Goal: Information Seeking & Learning: Learn about a topic

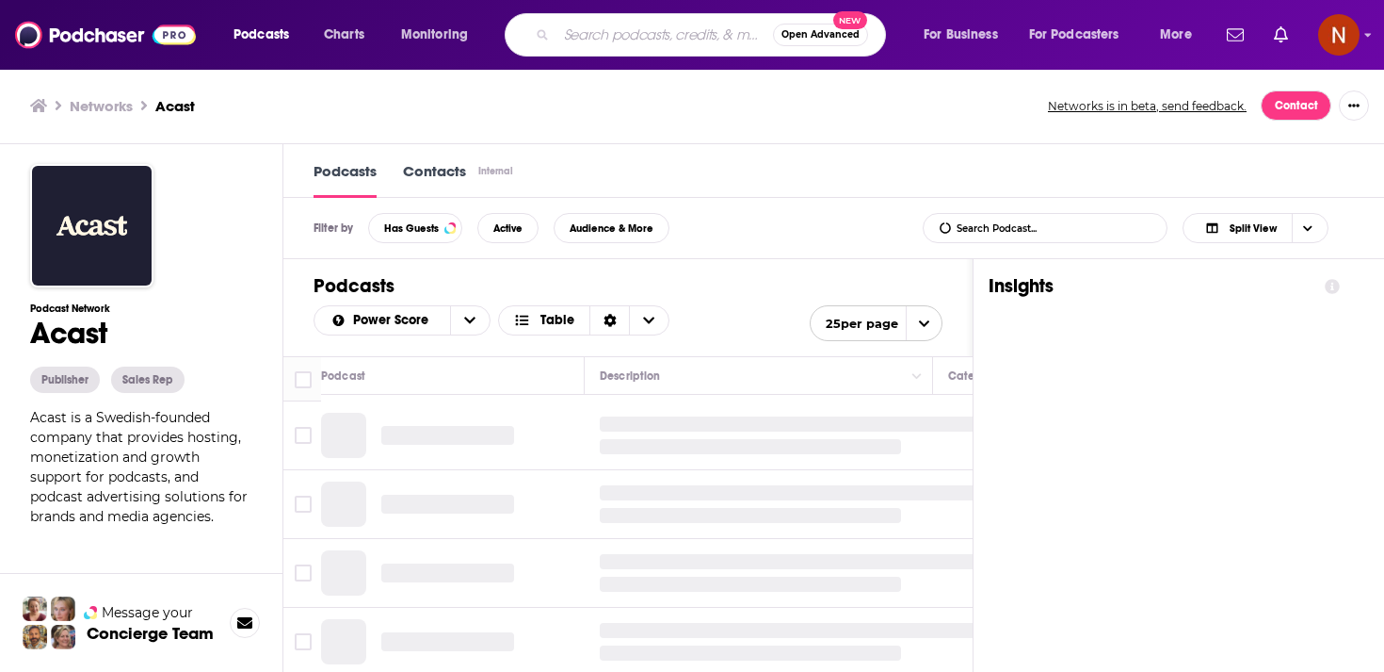
click at [612, 41] on input "Search podcasts, credits, & more..." at bounding box center [665, 35] width 217 height 30
type input "[PERSON_NAME]"
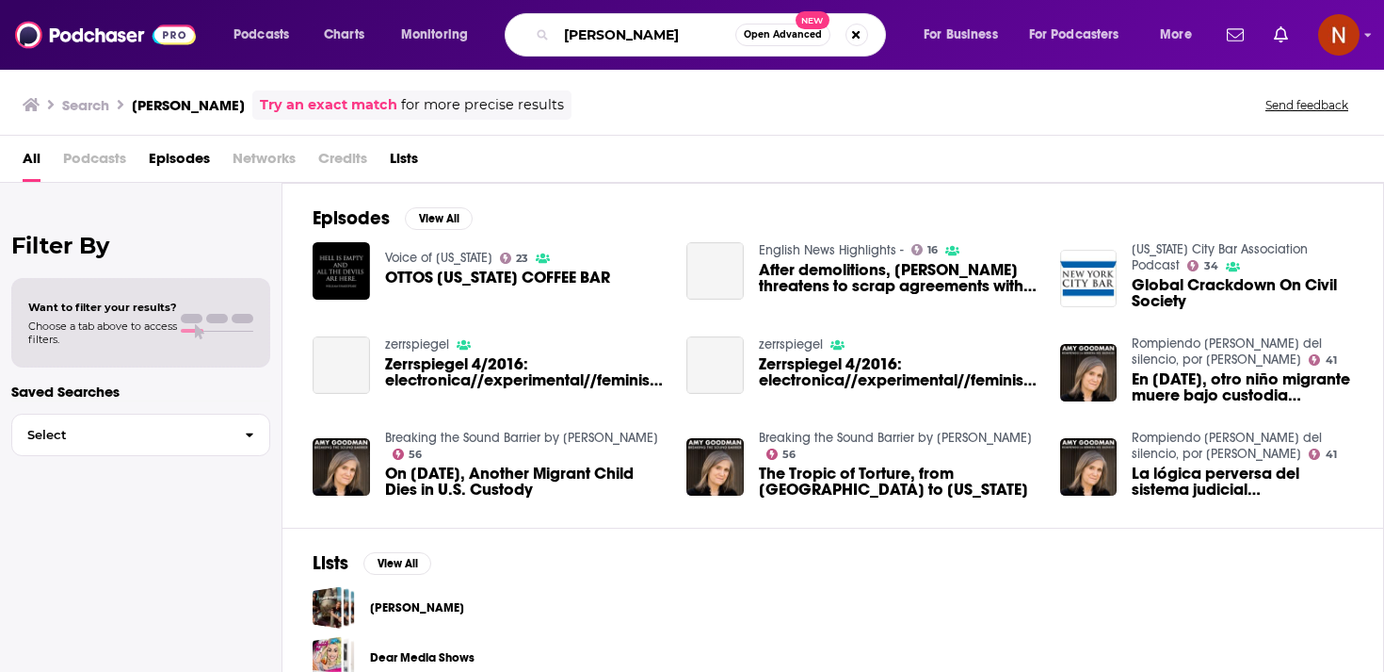
click at [597, 41] on input "[PERSON_NAME]" at bounding box center [646, 35] width 179 height 30
type input "[PERSON_NAME]"
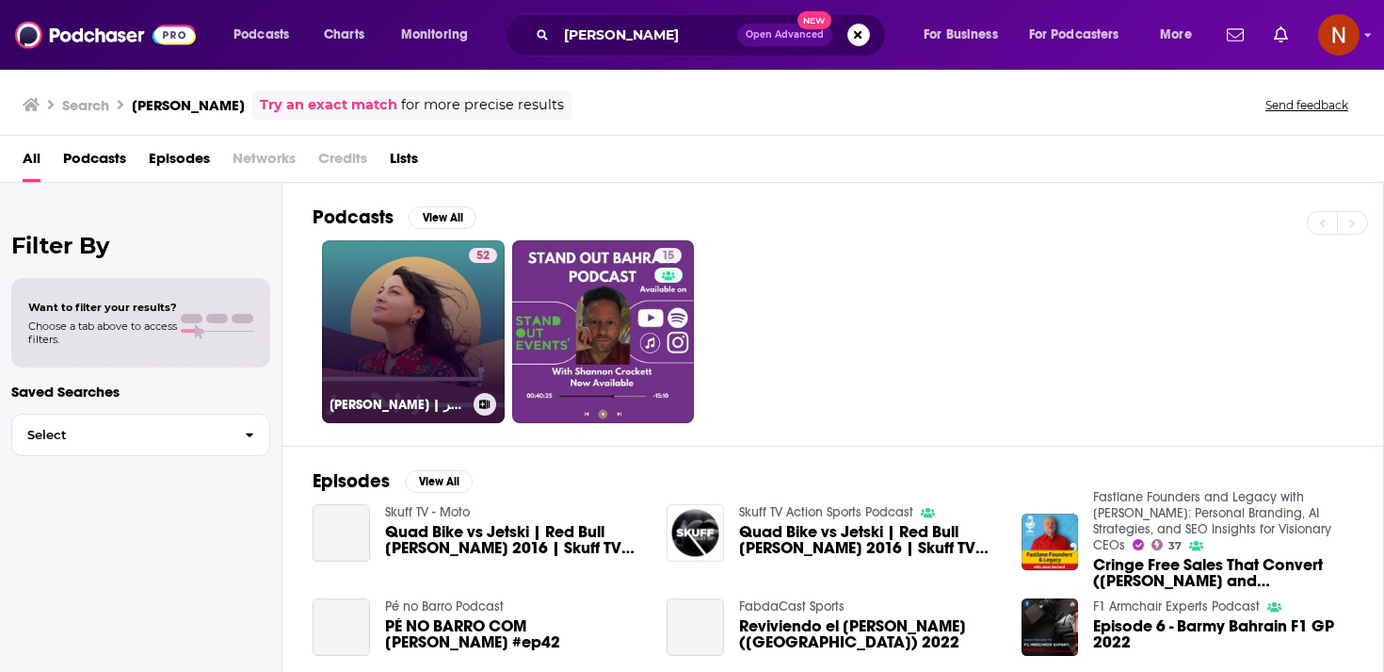
click at [456, 314] on link "52 [PERSON_NAME] | بر بحر" at bounding box center [413, 331] width 183 height 183
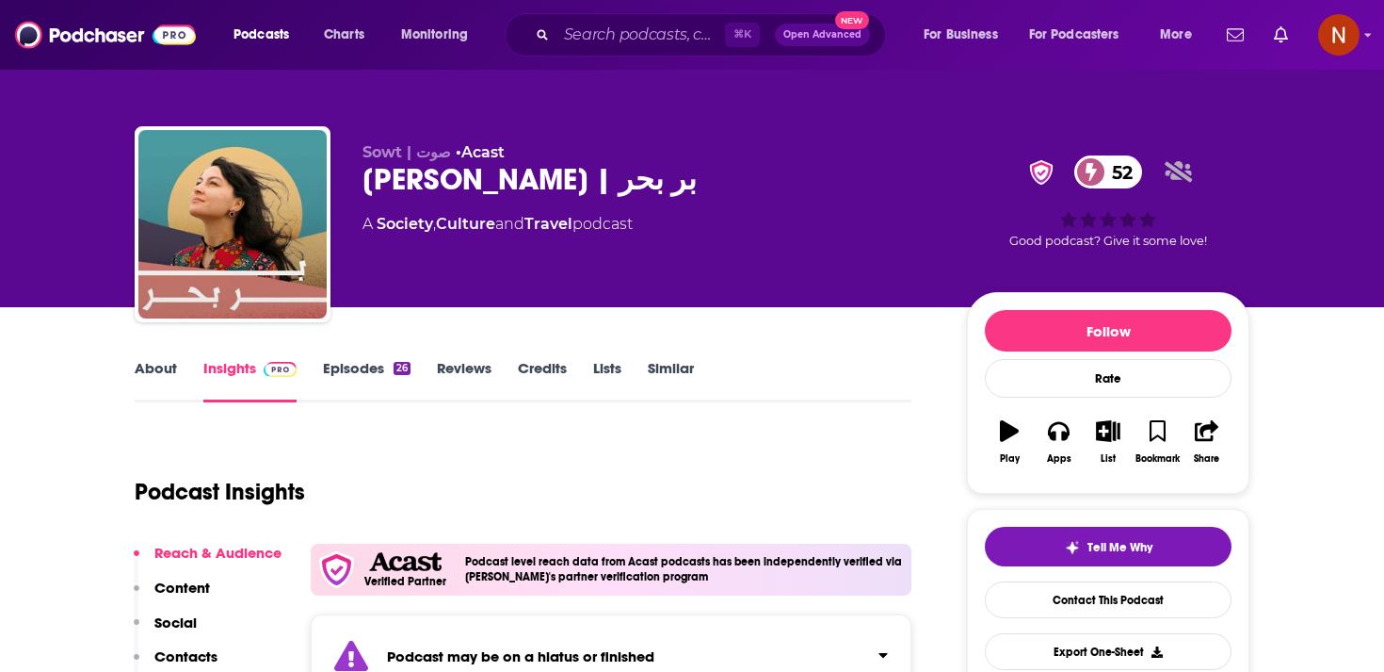
scroll to position [61, 0]
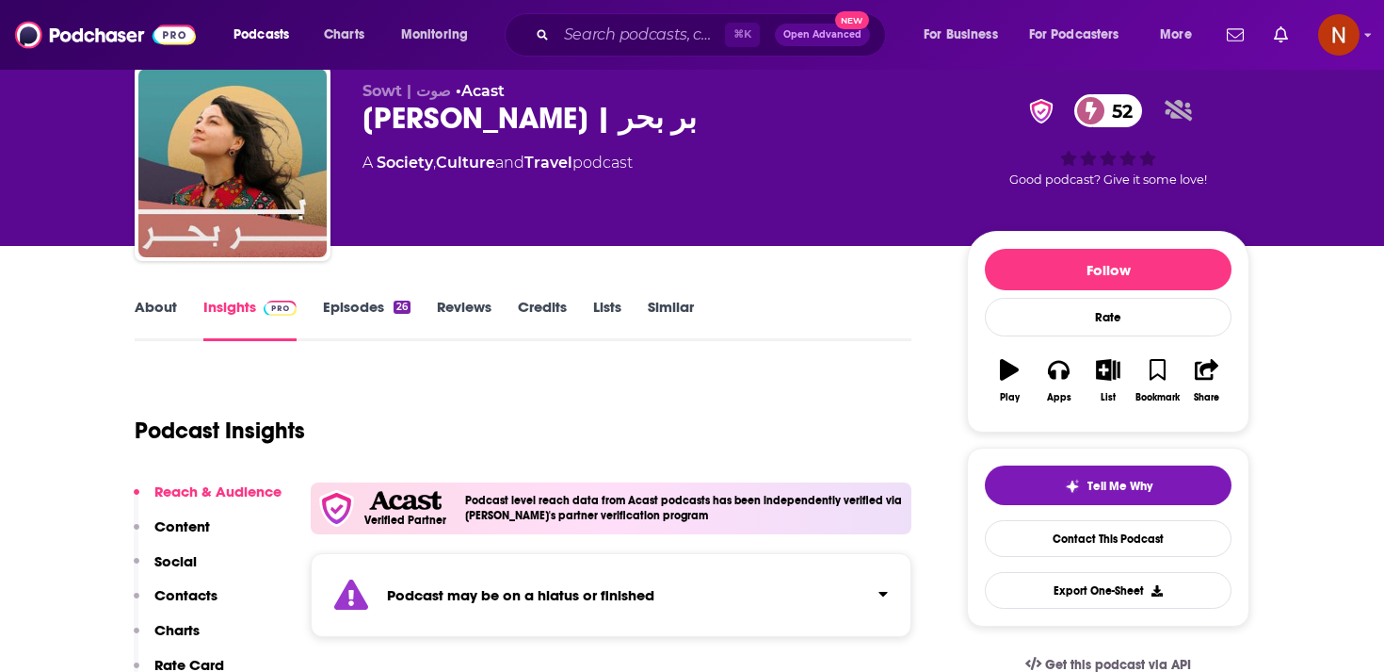
click at [543, 615] on div "Podcast may be on a hiatus or finished" at bounding box center [611, 595] width 601 height 84
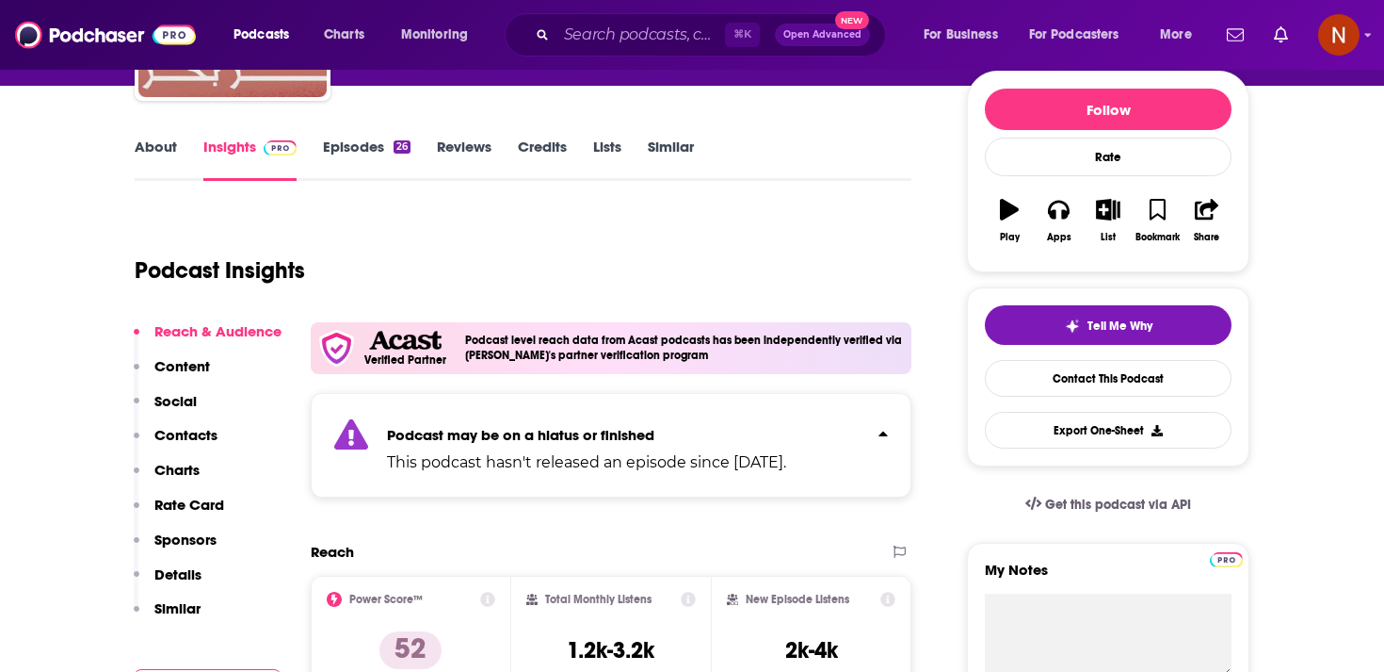
scroll to position [223, 0]
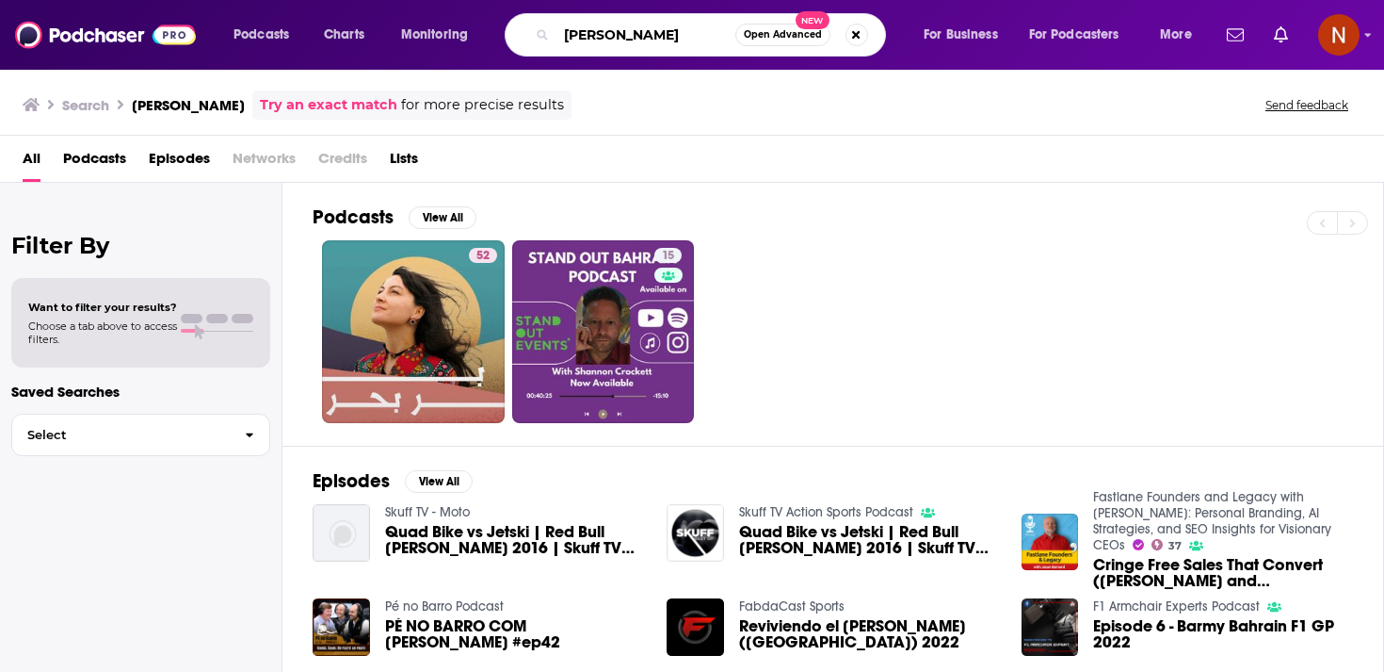
click at [579, 38] on input "[PERSON_NAME]" at bounding box center [646, 35] width 179 height 30
type input "travel with moush"
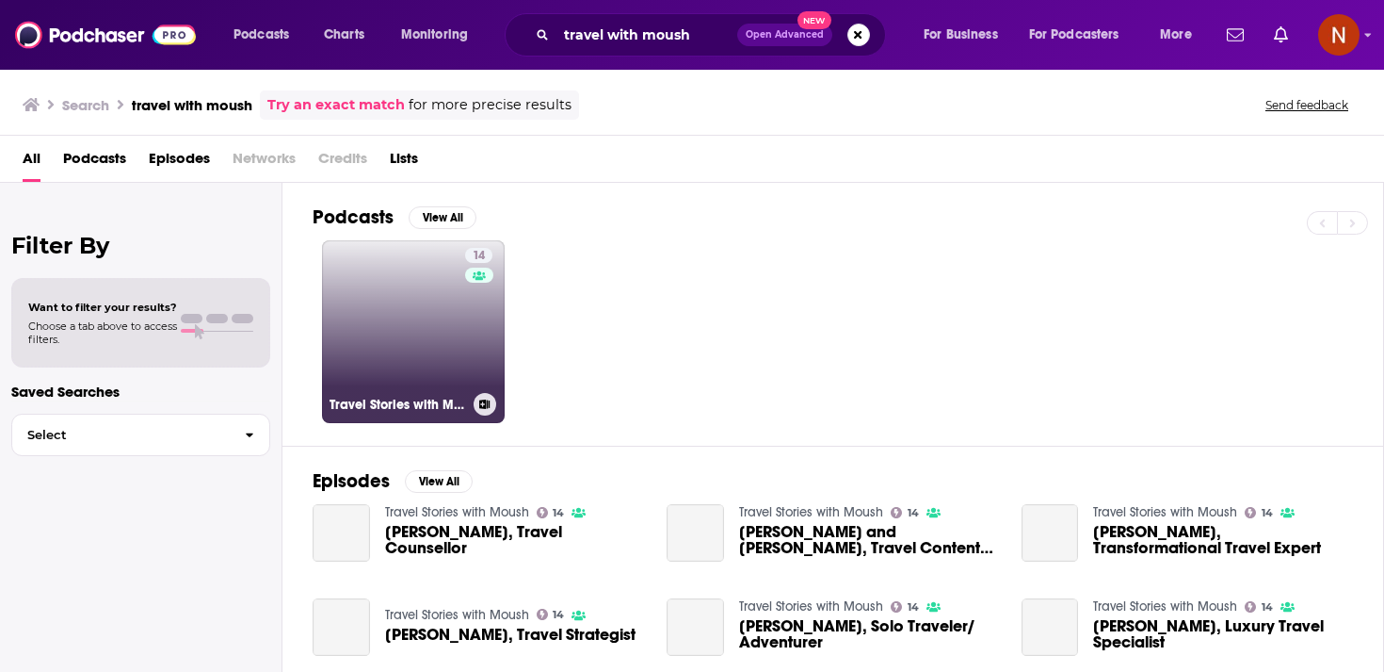
click at [387, 321] on link "14 Travel Stories with Moush" at bounding box center [413, 331] width 183 height 183
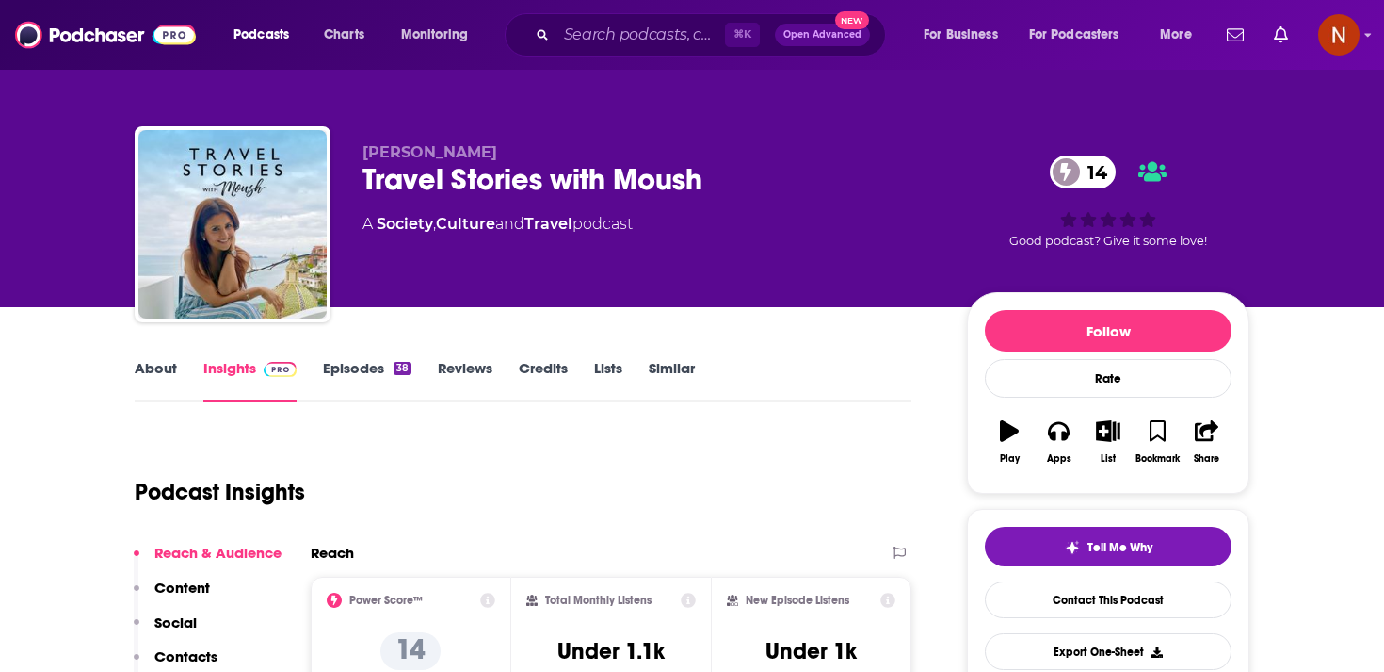
click at [353, 367] on link "Episodes 38" at bounding box center [367, 380] width 89 height 43
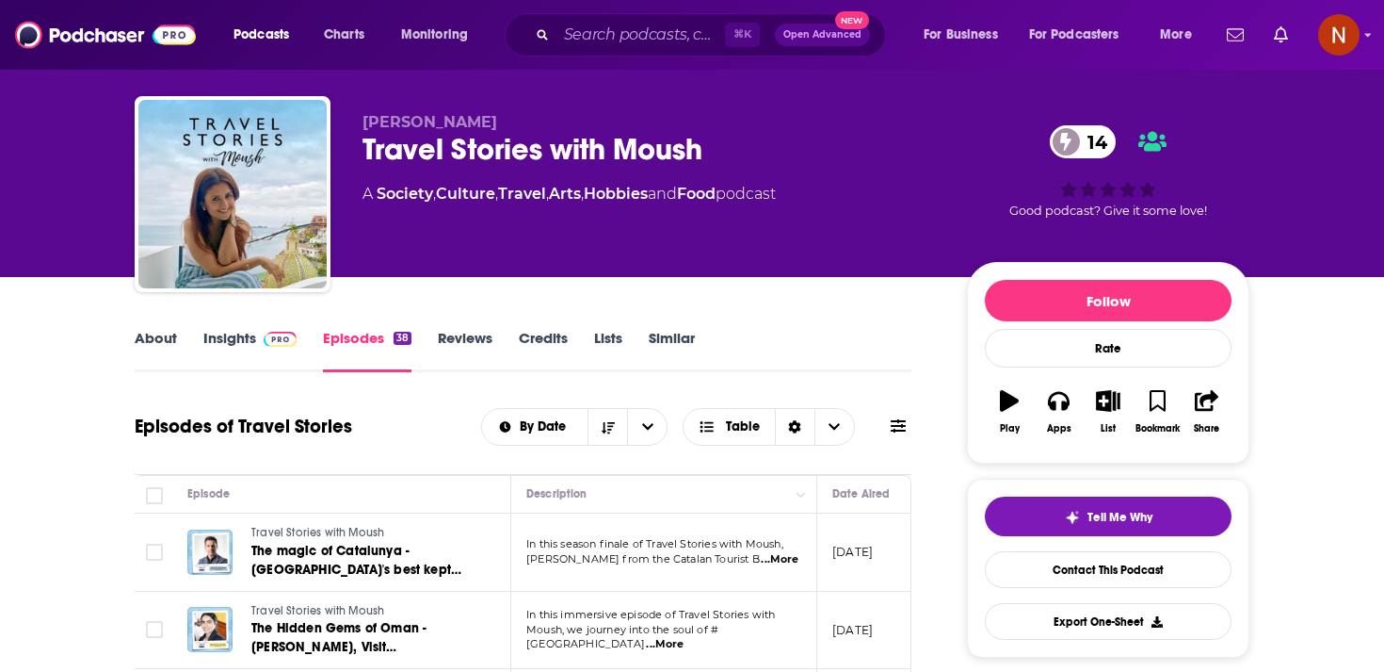
scroll to position [22, 0]
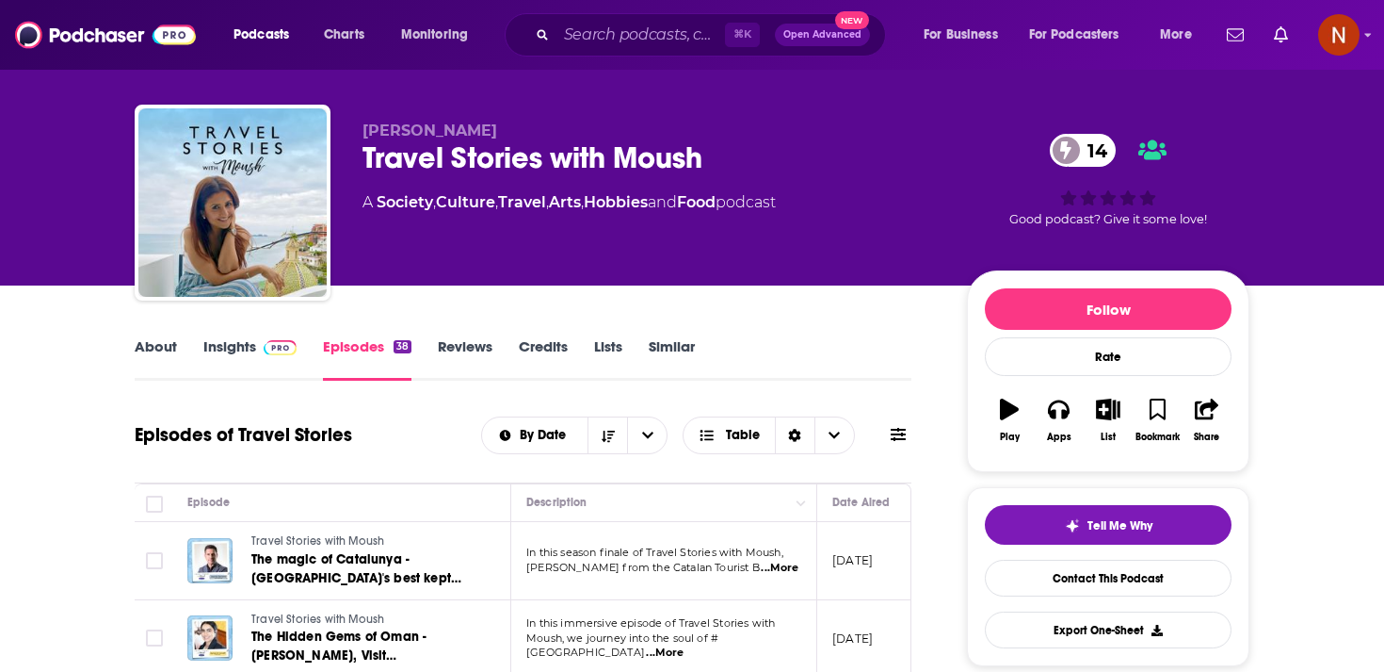
click at [520, 158] on div "Travel Stories with Moush 14" at bounding box center [650, 157] width 575 height 37
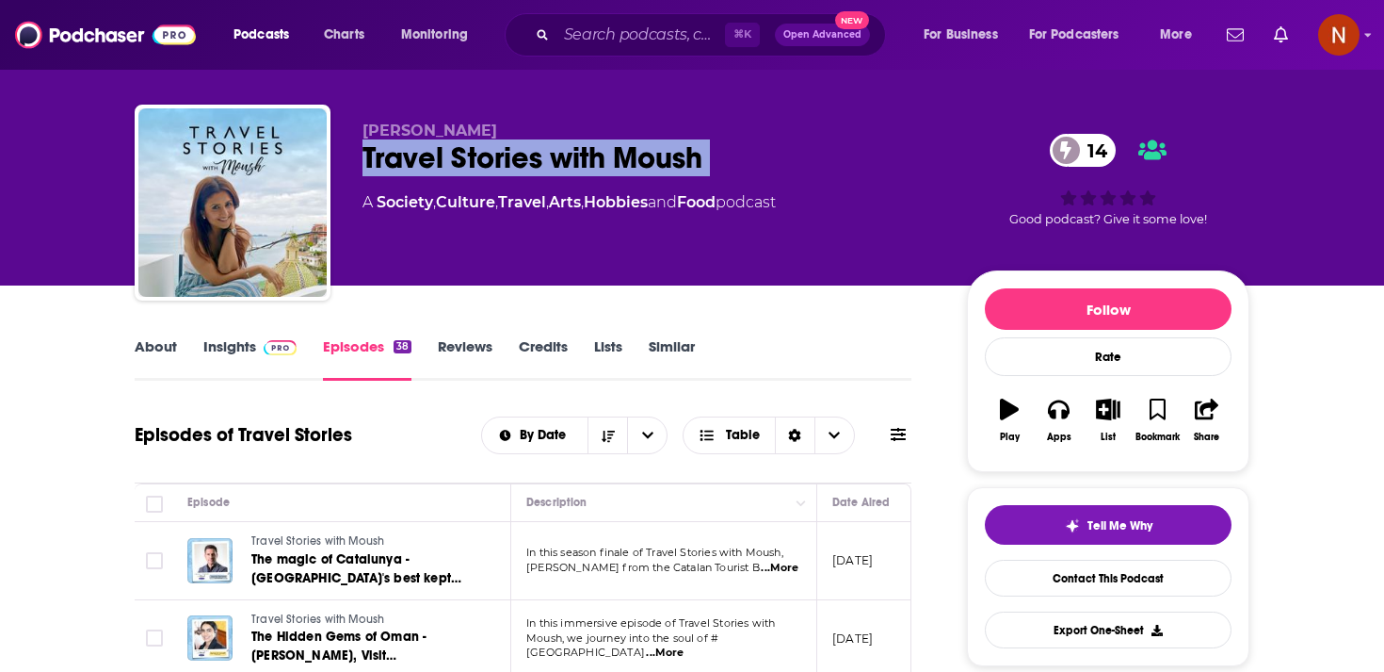
click at [520, 158] on div "Travel Stories with Moush 14" at bounding box center [650, 157] width 575 height 37
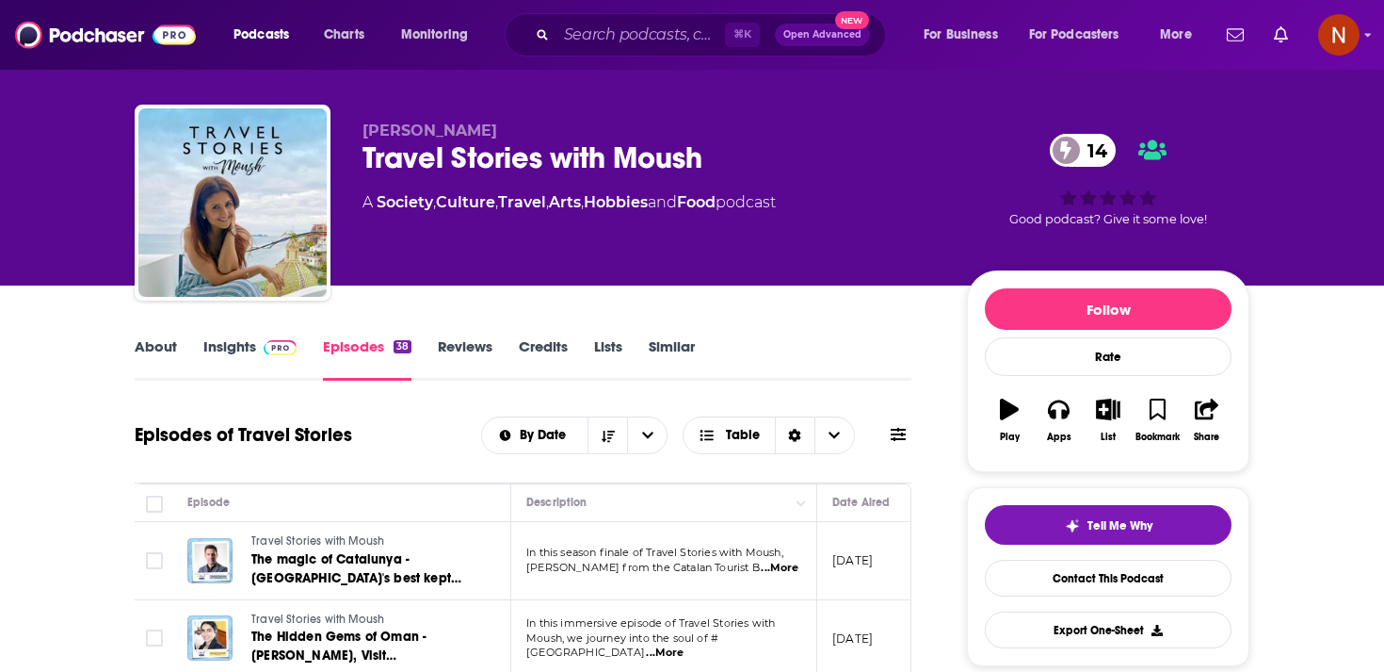
click at [815, 158] on div "Travel Stories with Moush 14" at bounding box center [650, 157] width 575 height 37
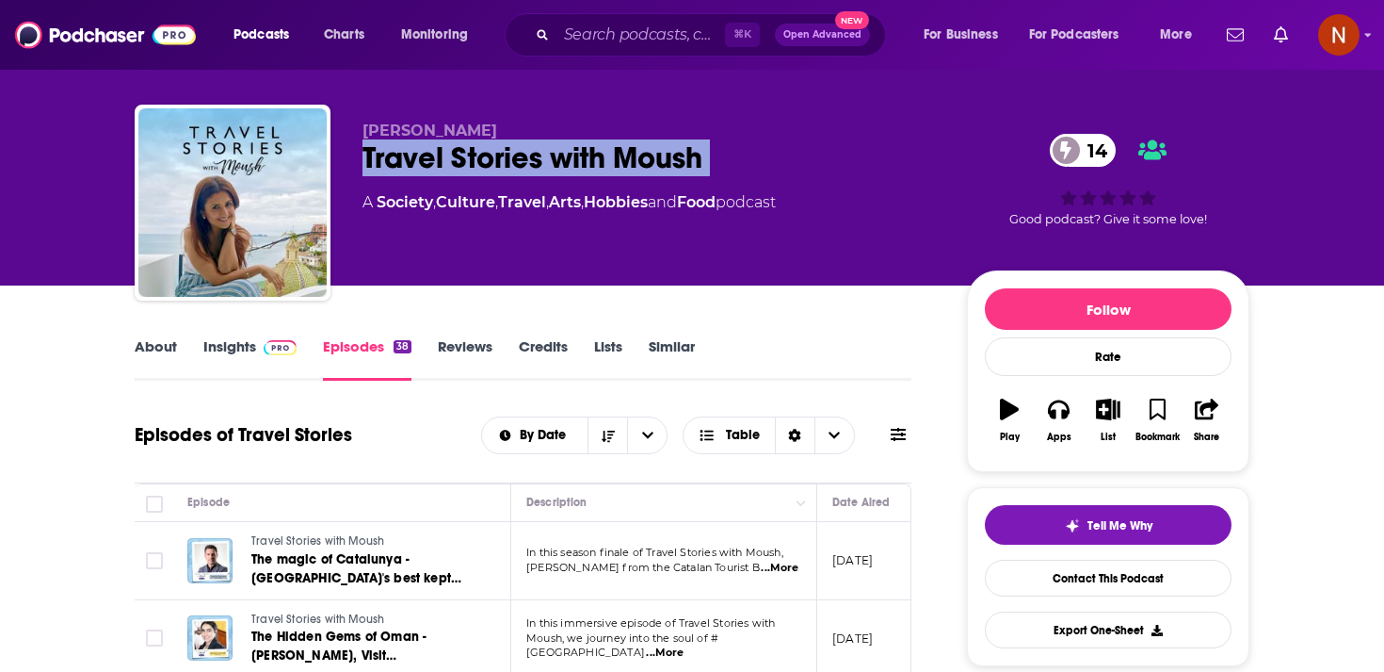
drag, startPoint x: 753, startPoint y: 158, endPoint x: 423, endPoint y: 156, distance: 330.6
click at [423, 156] on div "Travel Stories with Moush 14" at bounding box center [650, 157] width 575 height 37
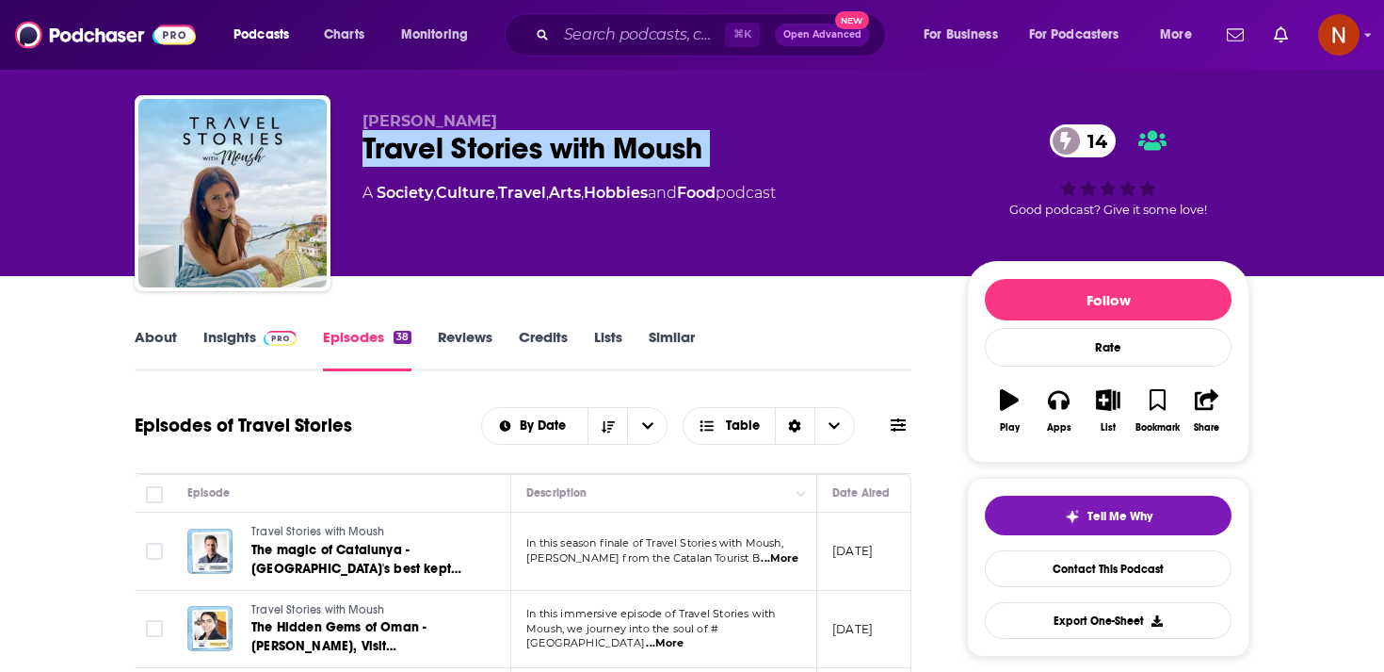
scroll to position [0, 0]
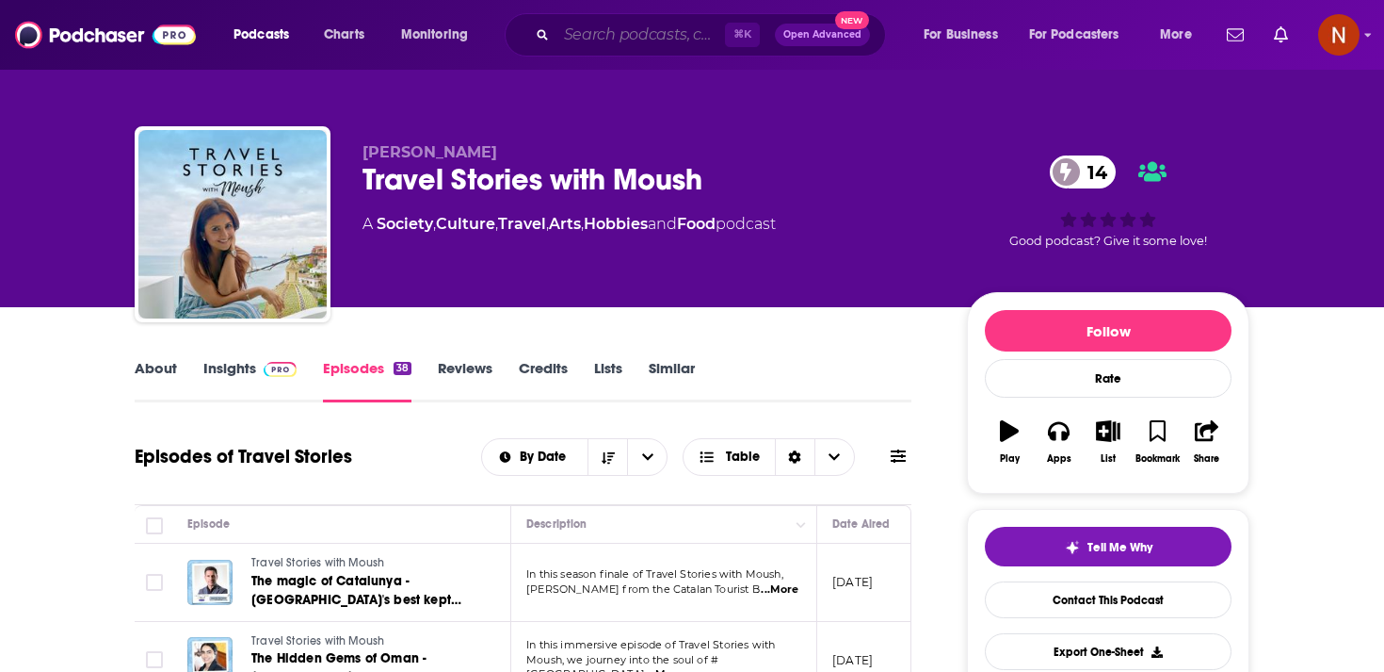
click at [607, 42] on input "Search podcasts, credits, & more..." at bounding box center [641, 35] width 169 height 30
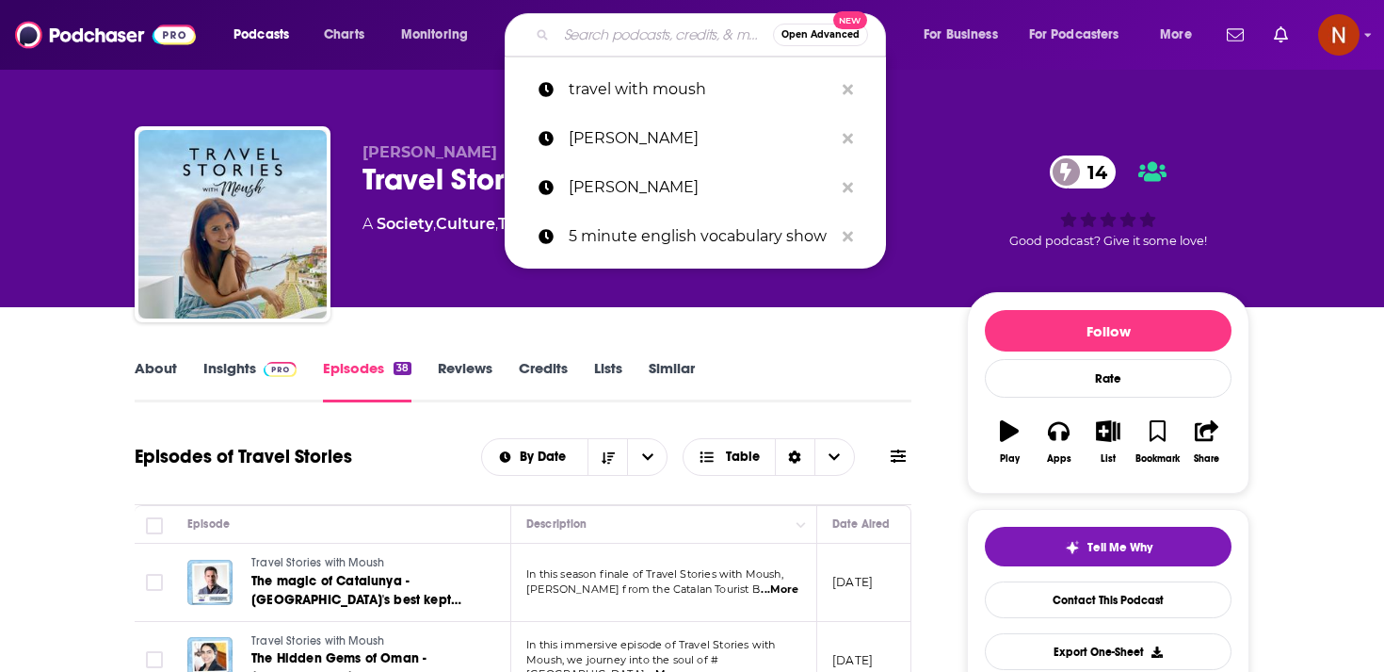
paste input "Family Talks - كلام عائلي"
type input "Family Talks - كلام عائلي"
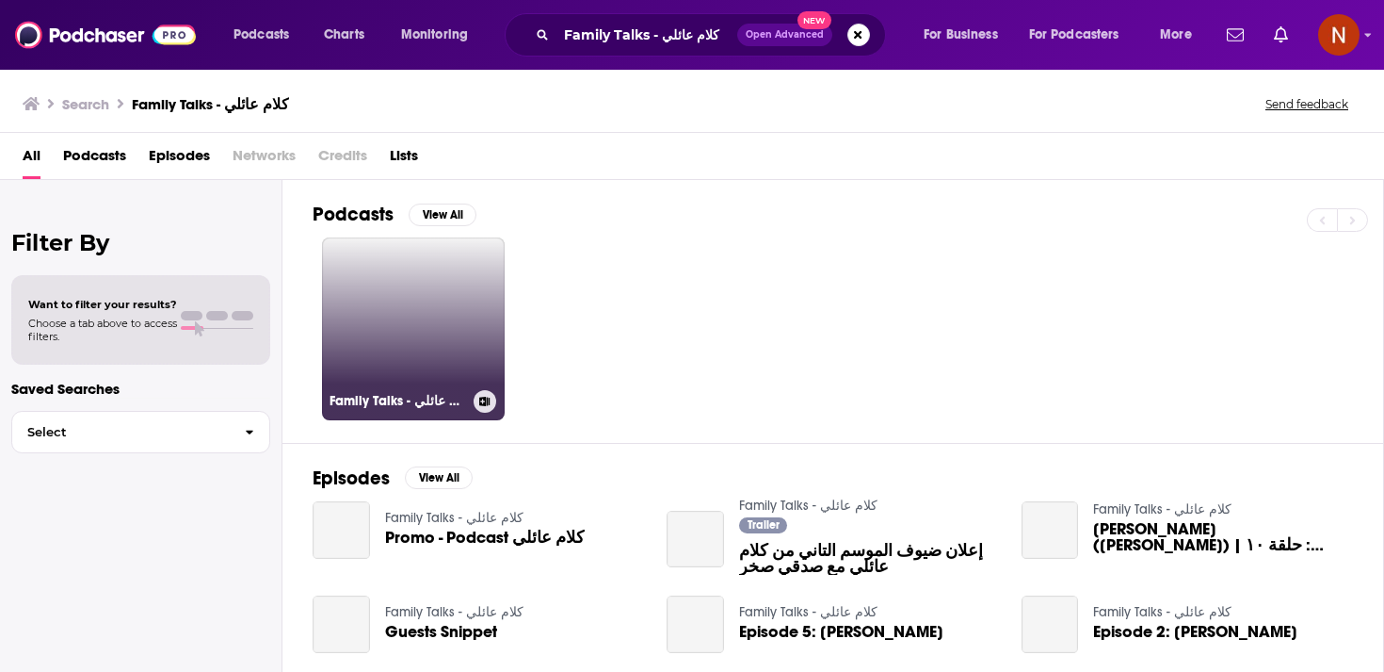
click at [443, 293] on link "Family Talks - كلام عائلي" at bounding box center [413, 328] width 183 height 183
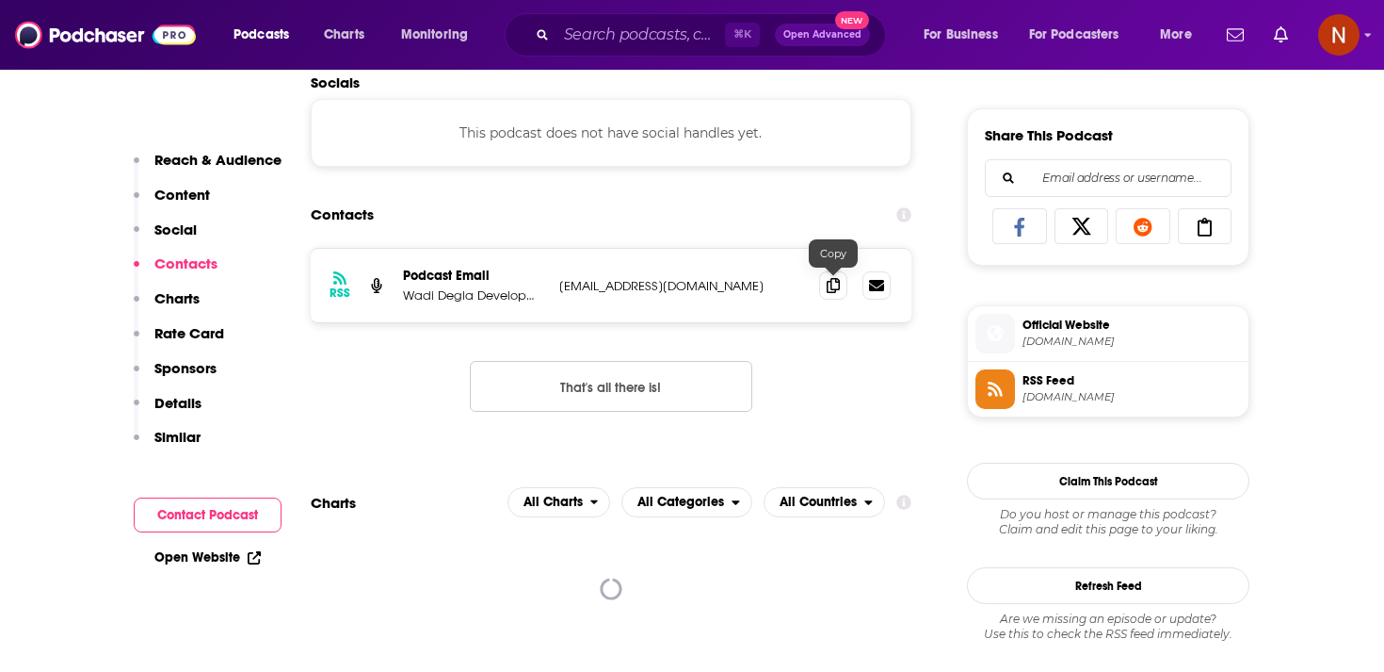
scroll to position [1397, 0]
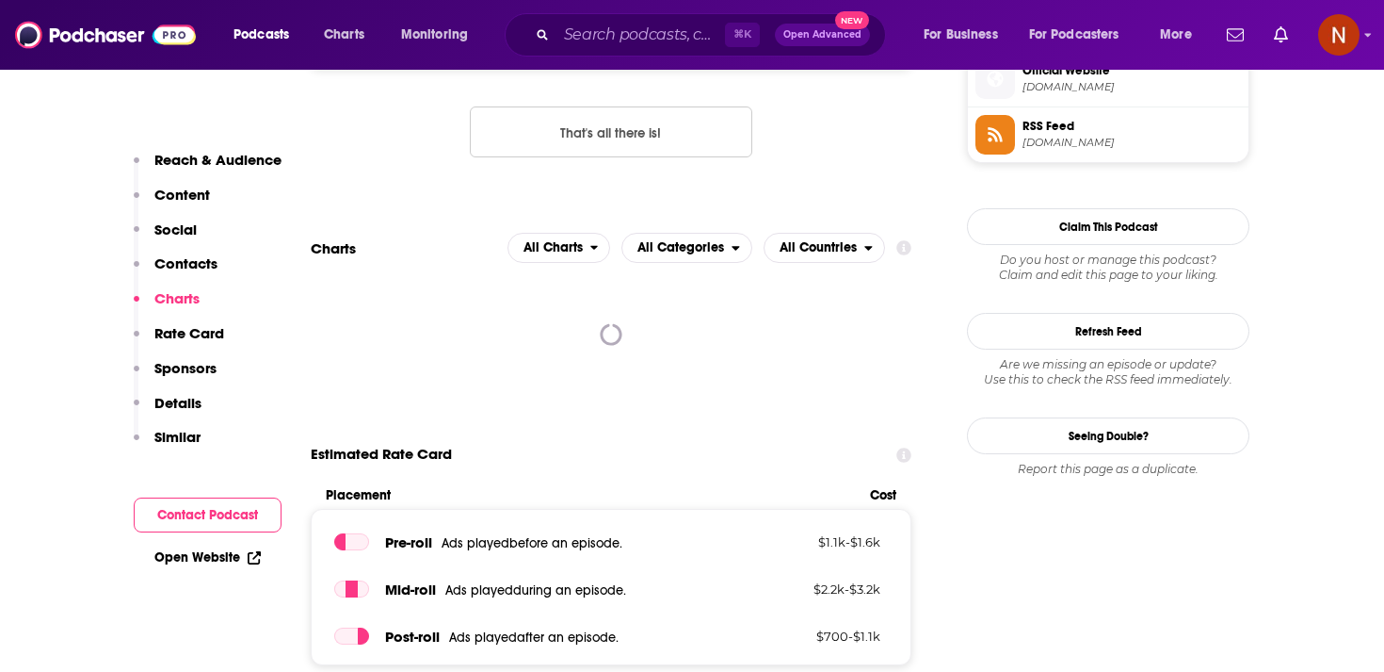
click at [1110, 121] on span "RSS Feed" at bounding box center [1132, 126] width 219 height 17
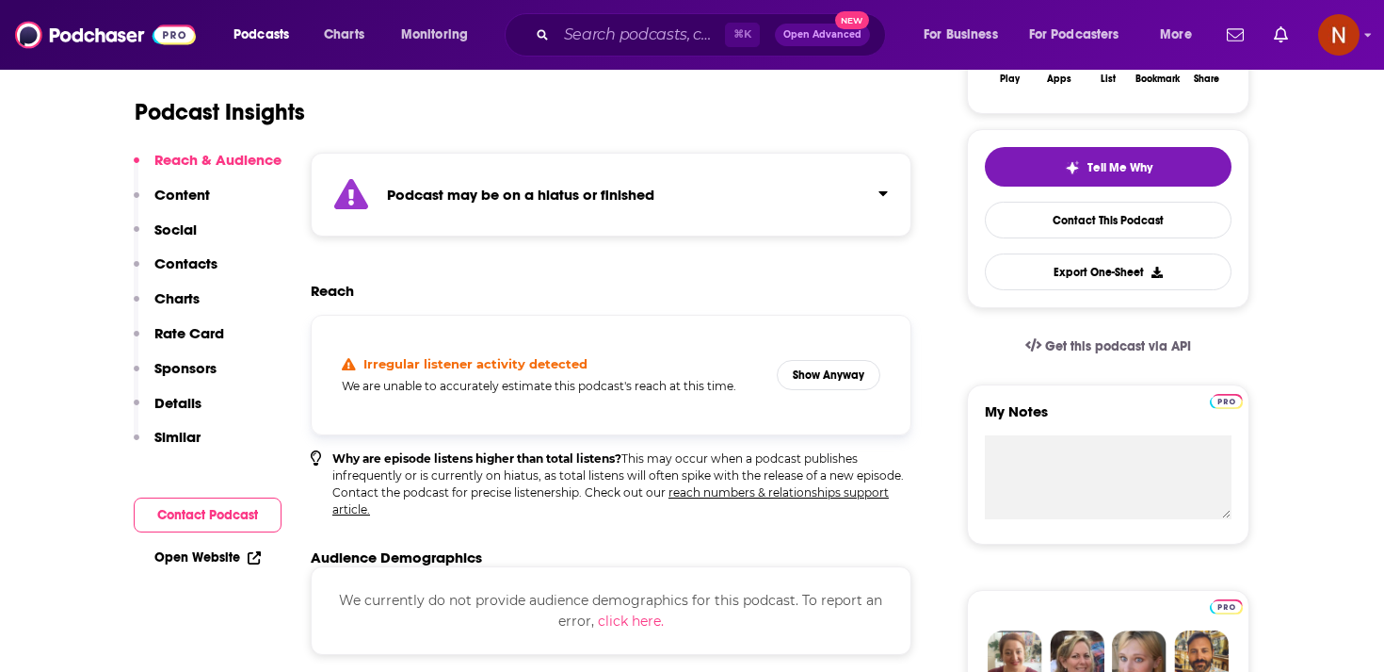
scroll to position [396, 0]
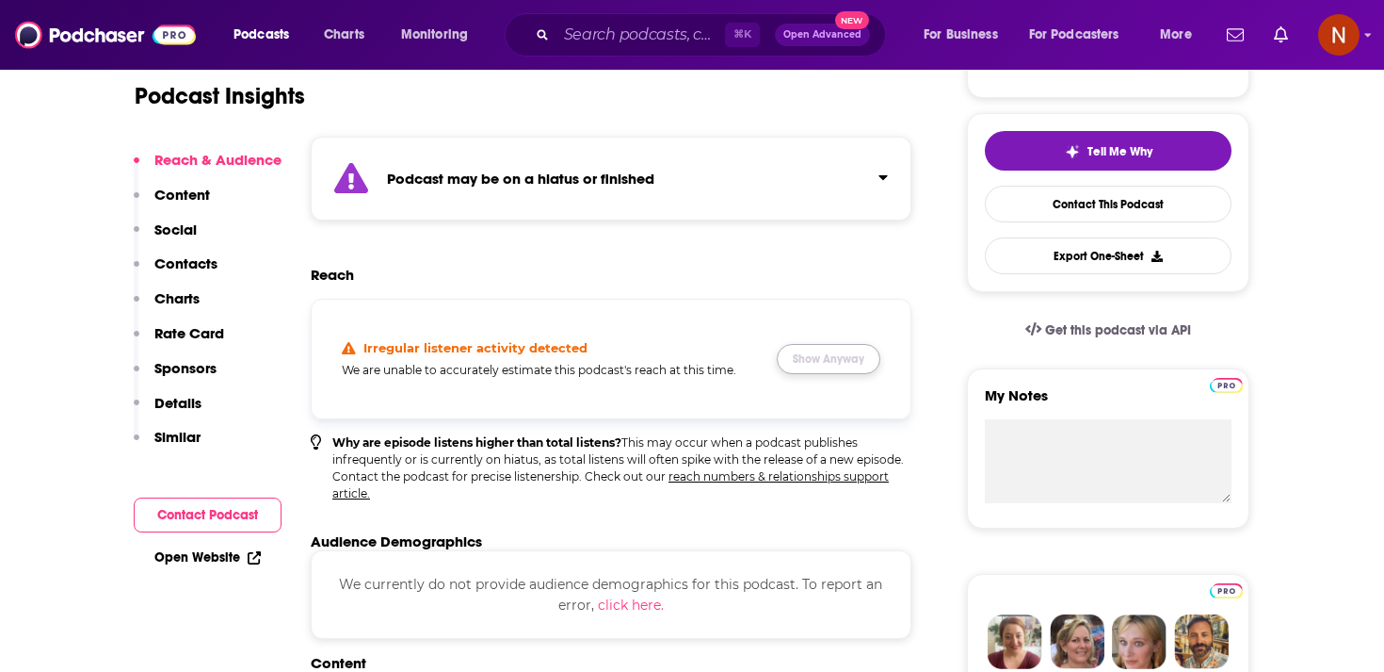
click at [851, 364] on button "Show Anyway" at bounding box center [829, 359] width 104 height 30
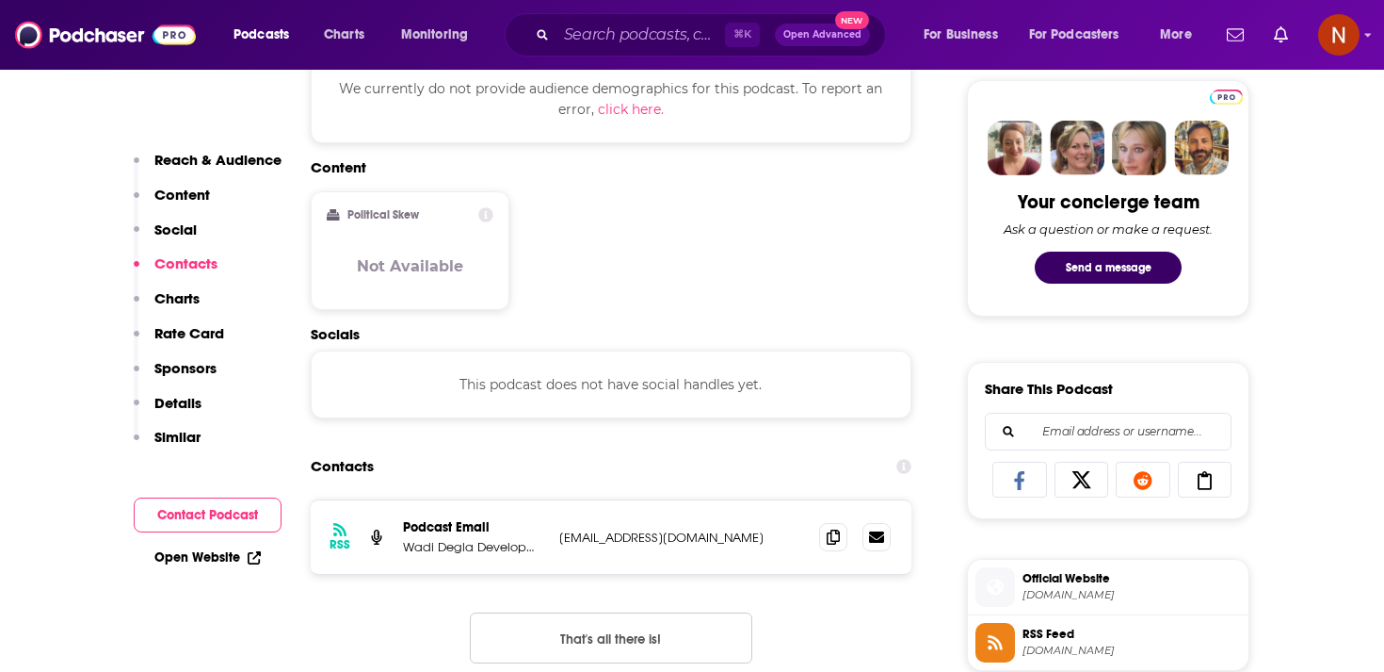
scroll to position [0, 0]
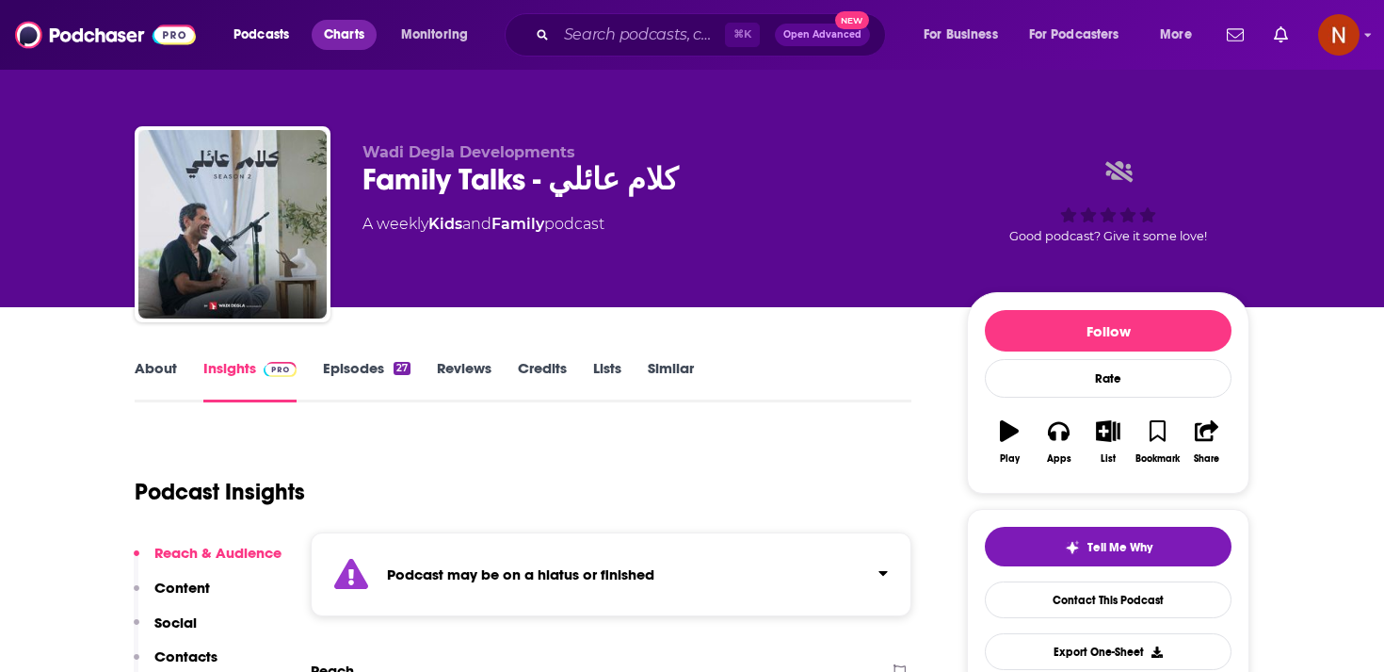
click at [364, 36] on span "Charts" at bounding box center [344, 35] width 40 height 26
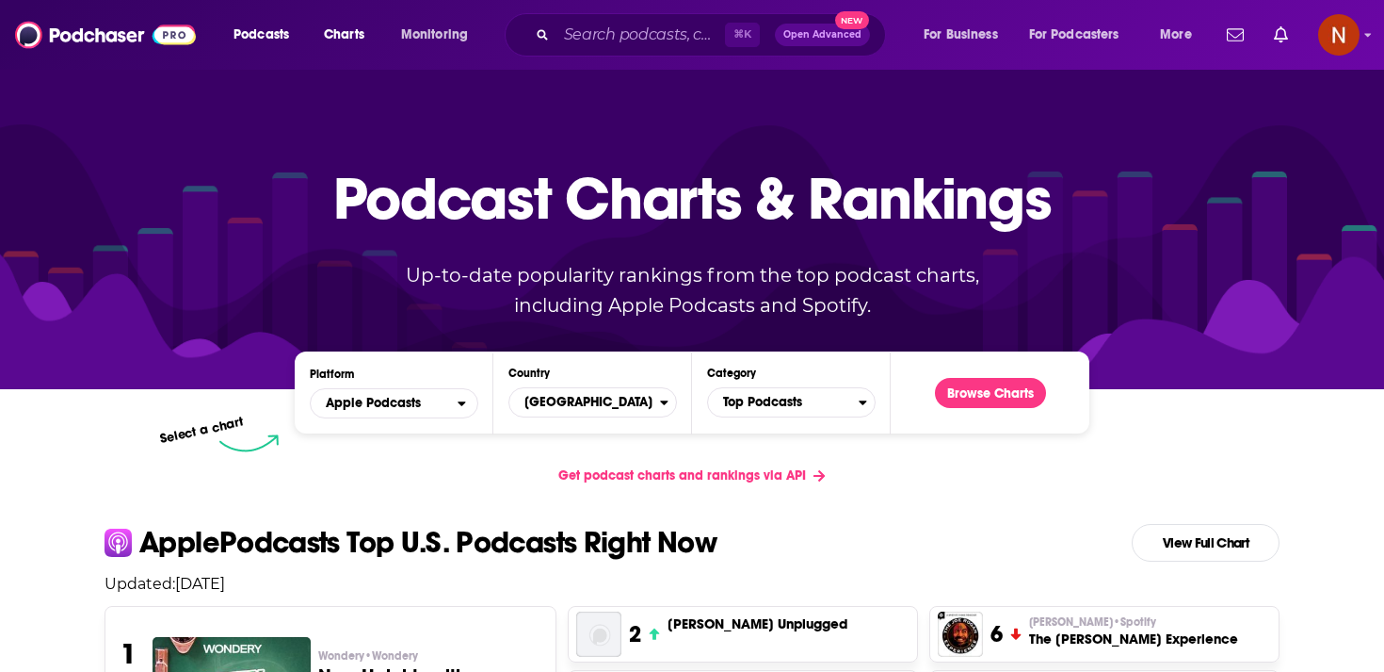
click at [275, 39] on span "Podcasts" at bounding box center [262, 35] width 56 height 26
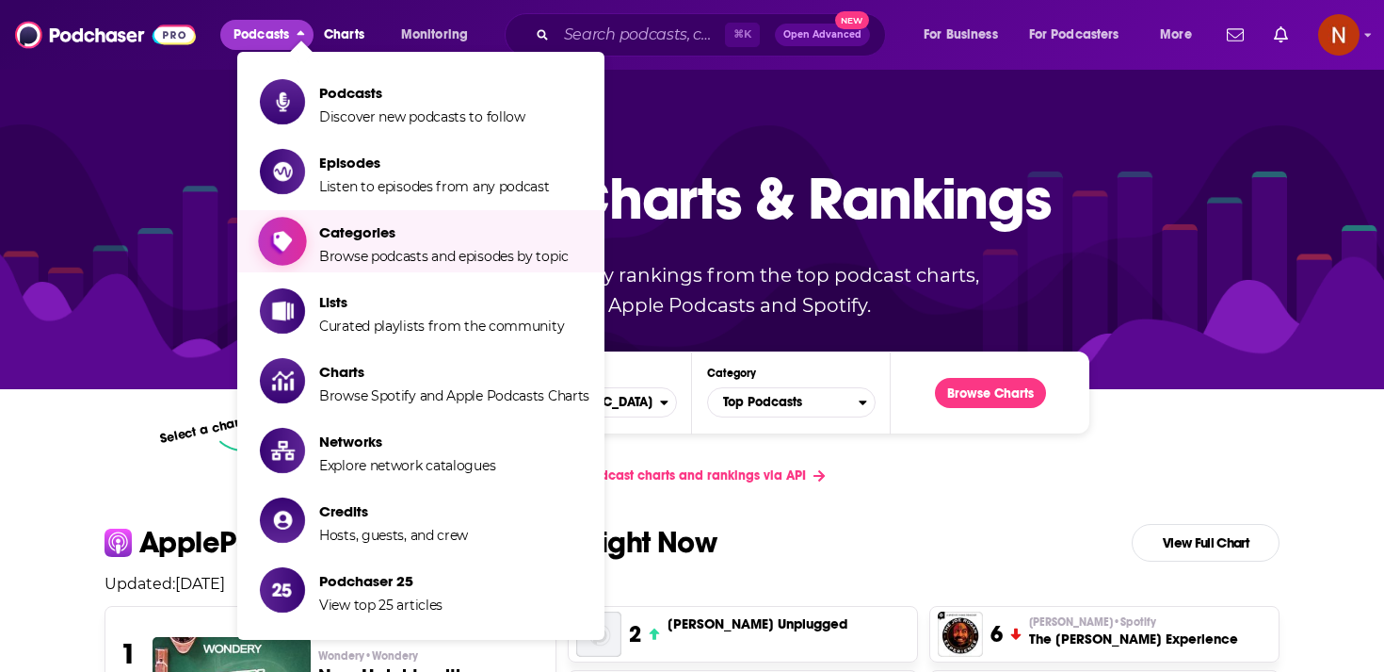
click at [327, 256] on span "Browse podcasts and episodes by topic" at bounding box center [444, 256] width 250 height 17
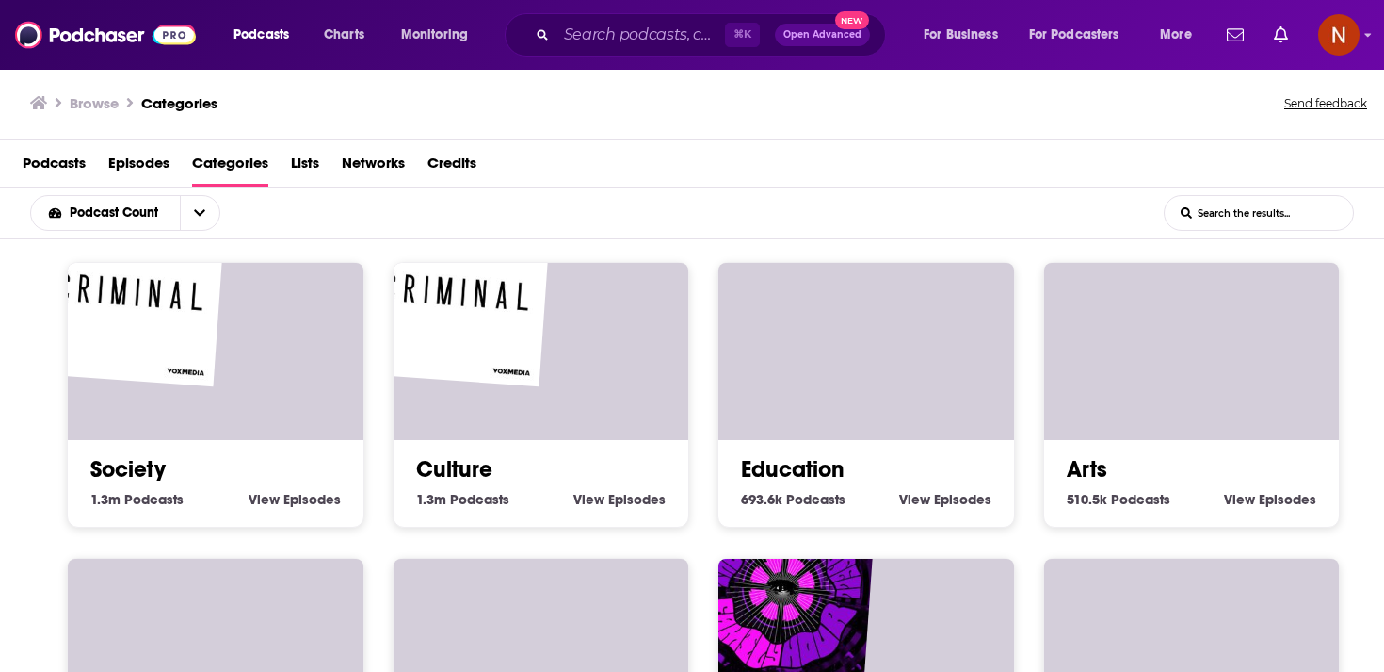
click at [1222, 219] on input "List Search Input" at bounding box center [1259, 213] width 188 height 34
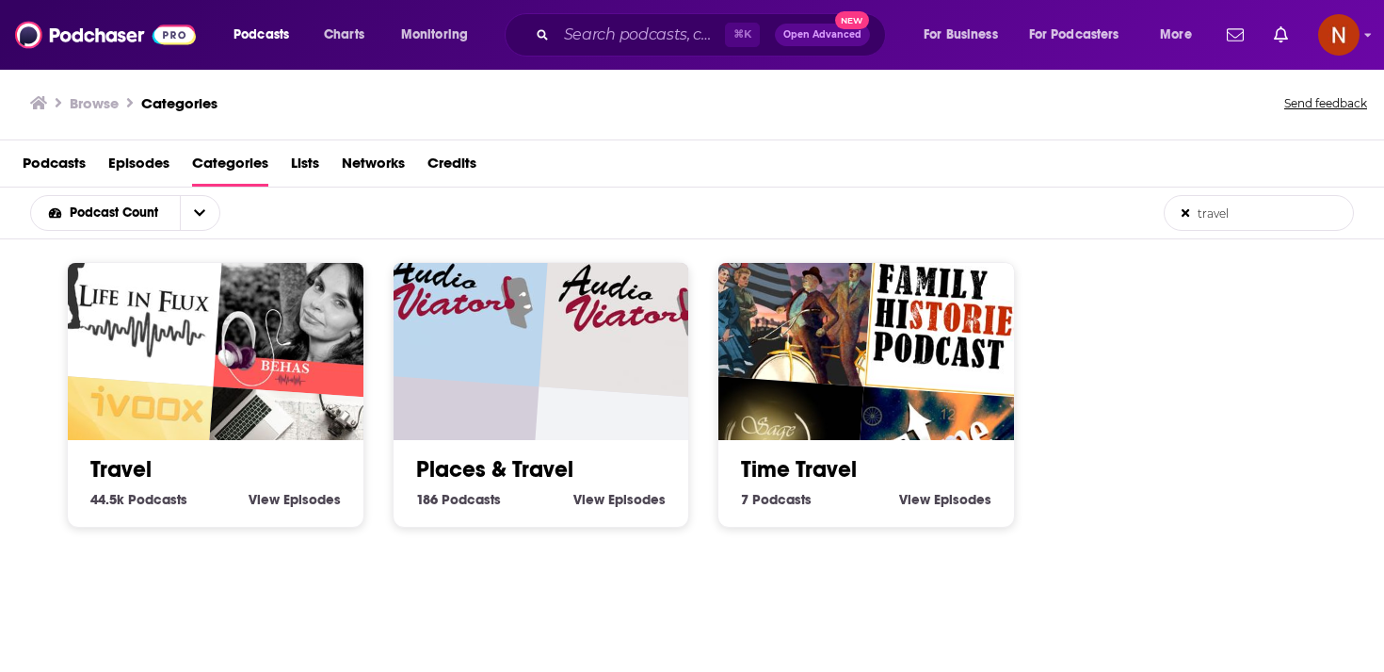
type input "travel"
click at [278, 374] on img at bounding box center [307, 303] width 189 height 189
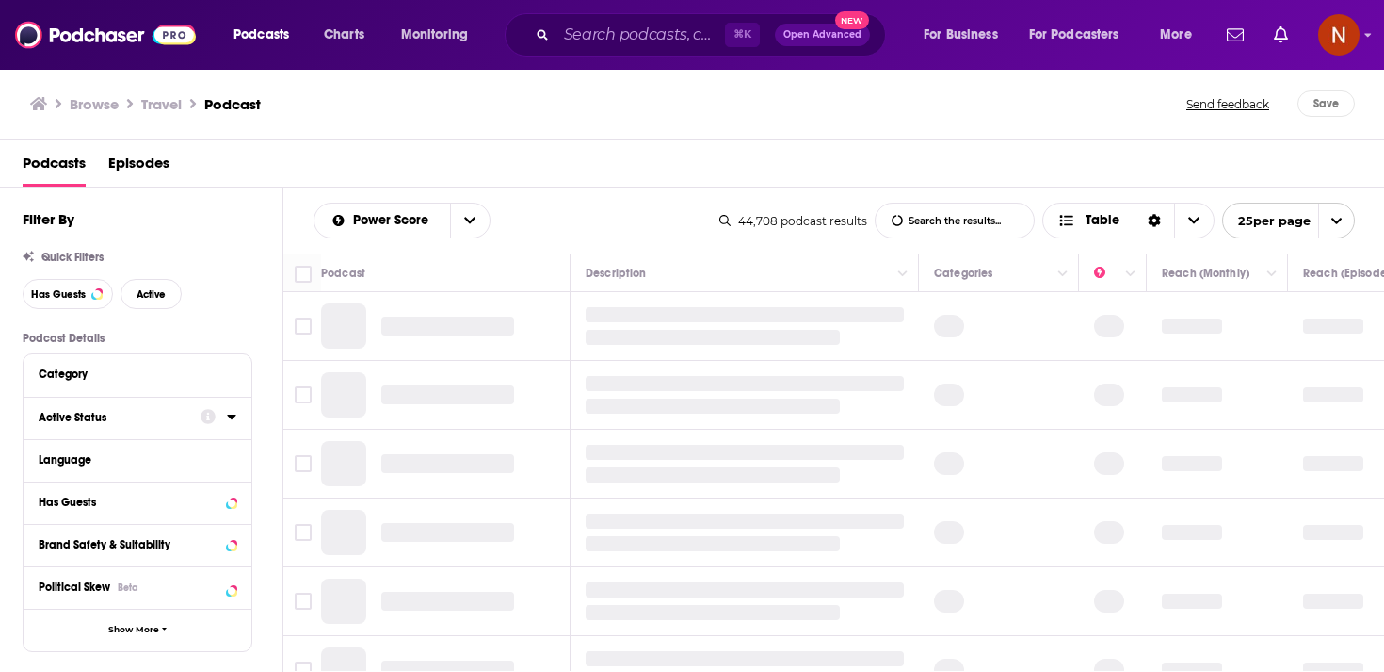
click at [216, 420] on div at bounding box center [219, 417] width 36 height 24
click at [236, 421] on div "Active Status" at bounding box center [138, 418] width 228 height 42
click at [228, 420] on icon at bounding box center [231, 416] width 9 height 15
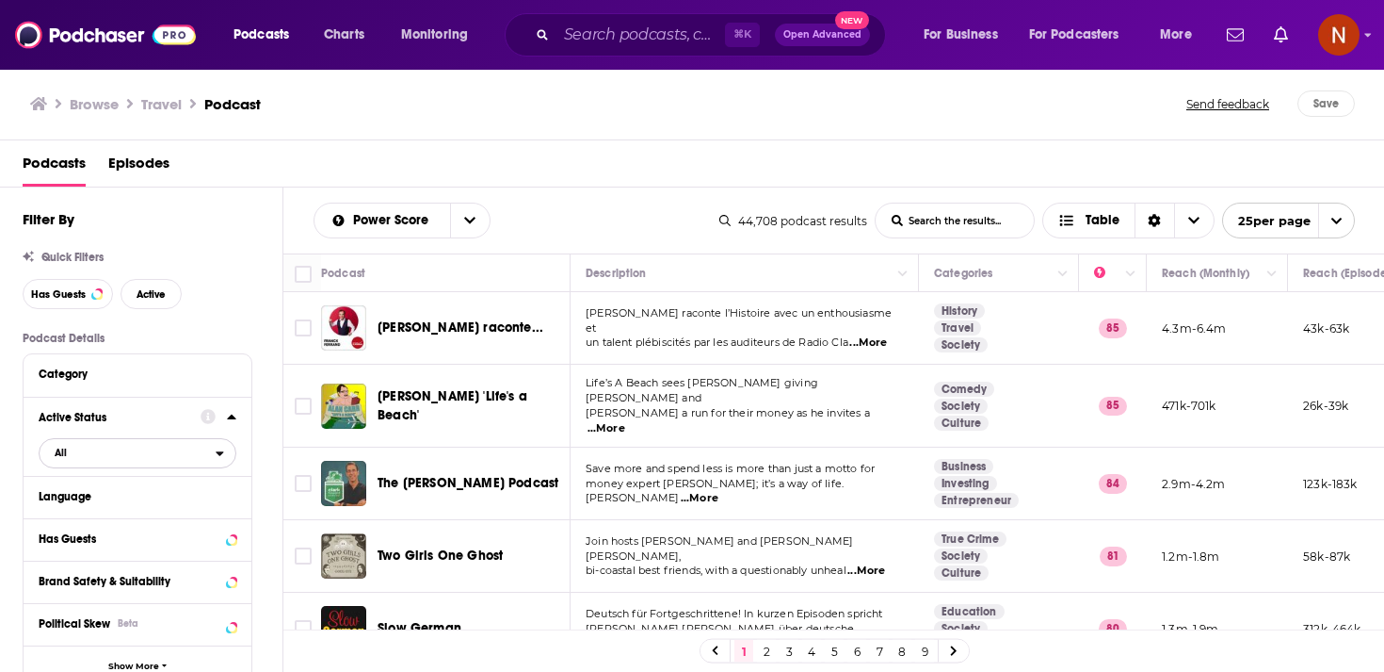
click at [180, 460] on span "All" at bounding box center [128, 452] width 176 height 24
click at [171, 508] on div "Active 5k" at bounding box center [144, 514] width 211 height 31
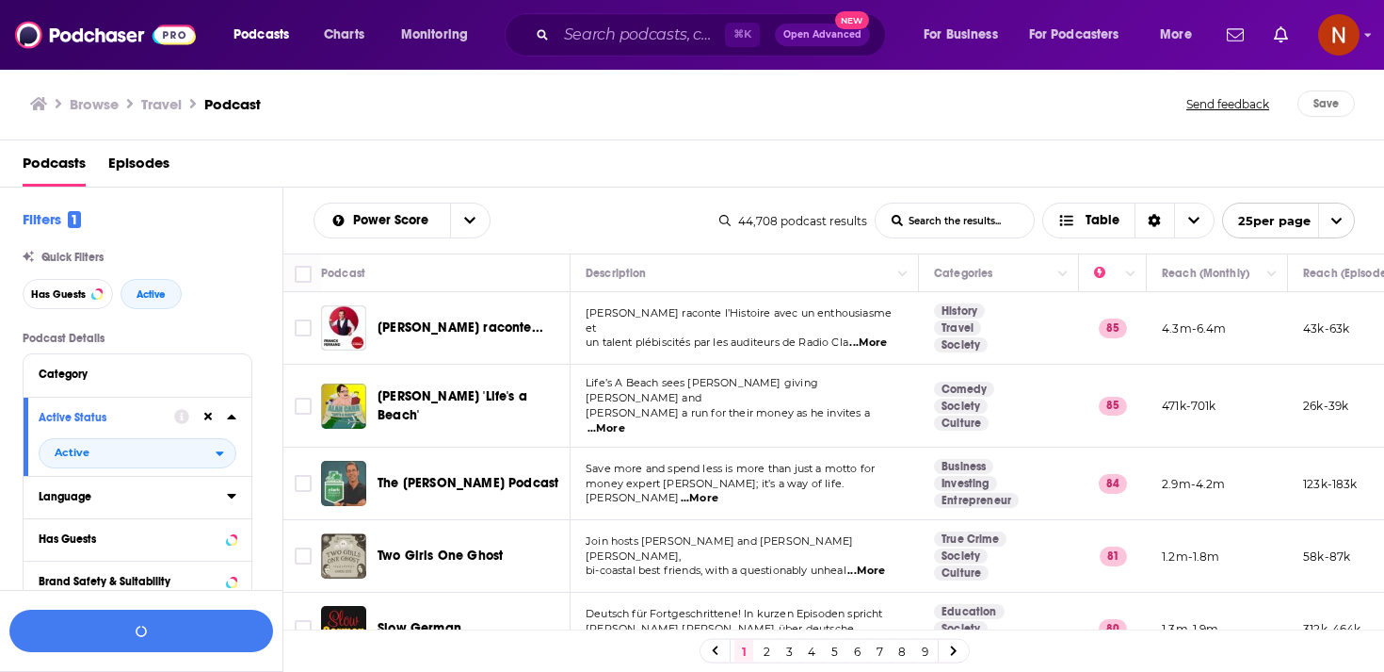
click at [178, 500] on div "Language" at bounding box center [127, 496] width 176 height 13
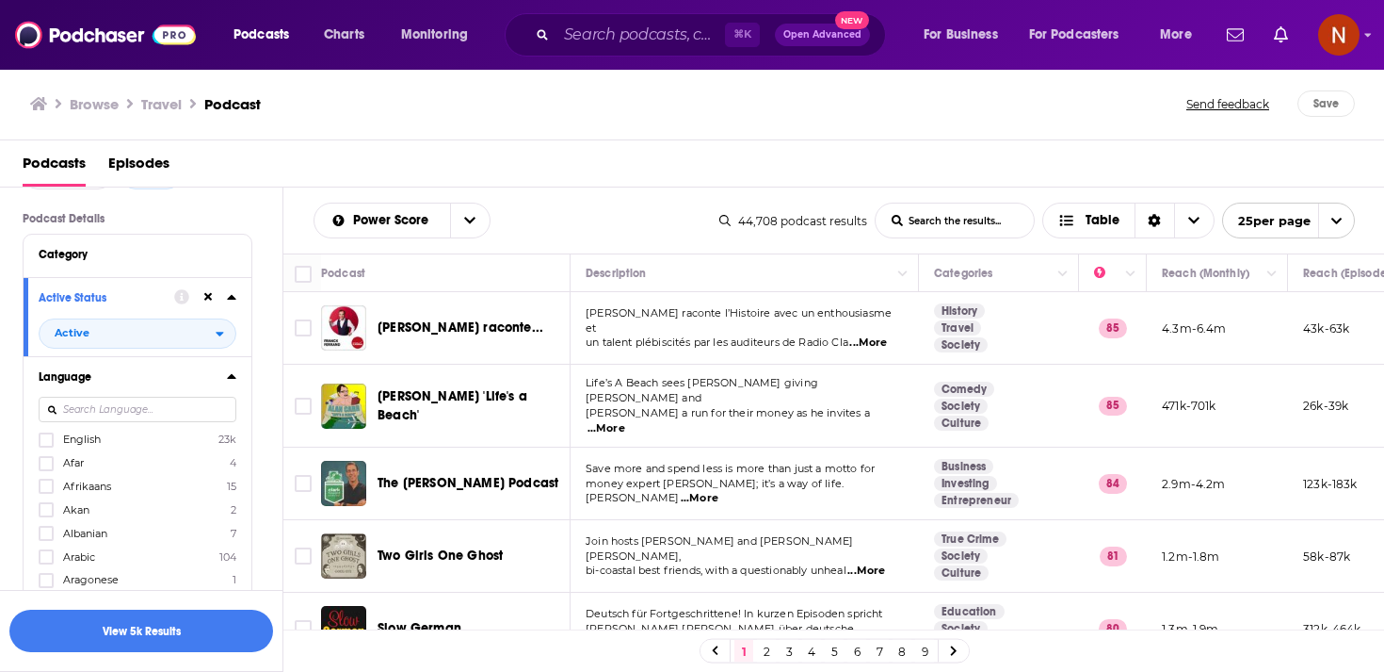
scroll to position [119, 0]
click at [82, 560] on span "Arabic" at bounding box center [79, 557] width 32 height 13
click at [46, 563] on input "multiSelectOption-ar-5" at bounding box center [46, 563] width 0 height 0
click at [129, 628] on button "View 7 Results" at bounding box center [141, 630] width 264 height 42
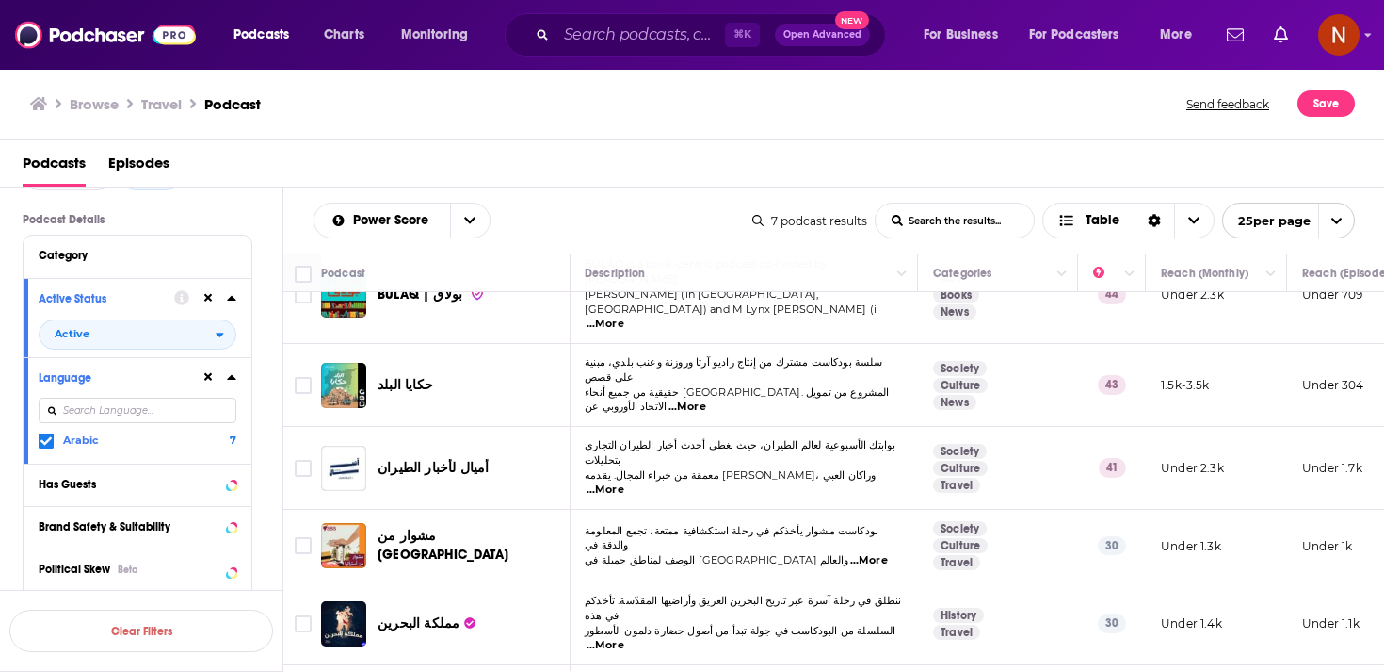
scroll to position [0, 1]
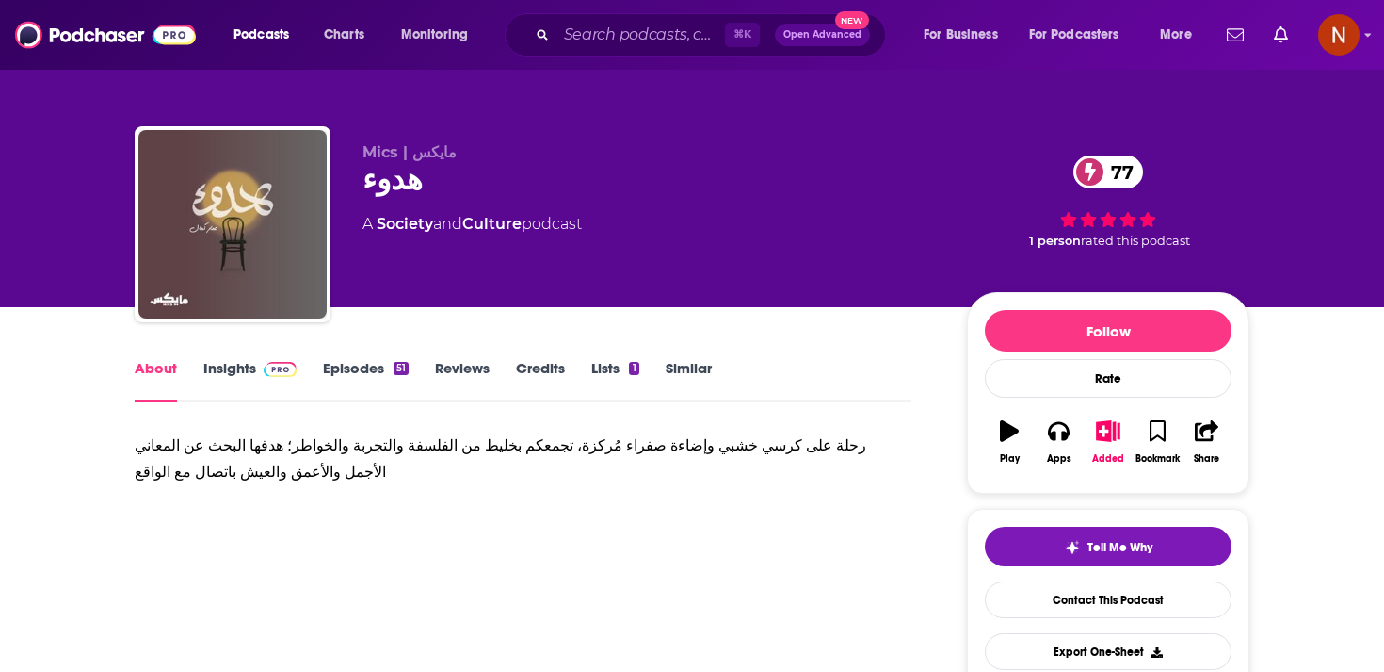
click at [355, 364] on link "Episodes 51" at bounding box center [366, 380] width 86 height 43
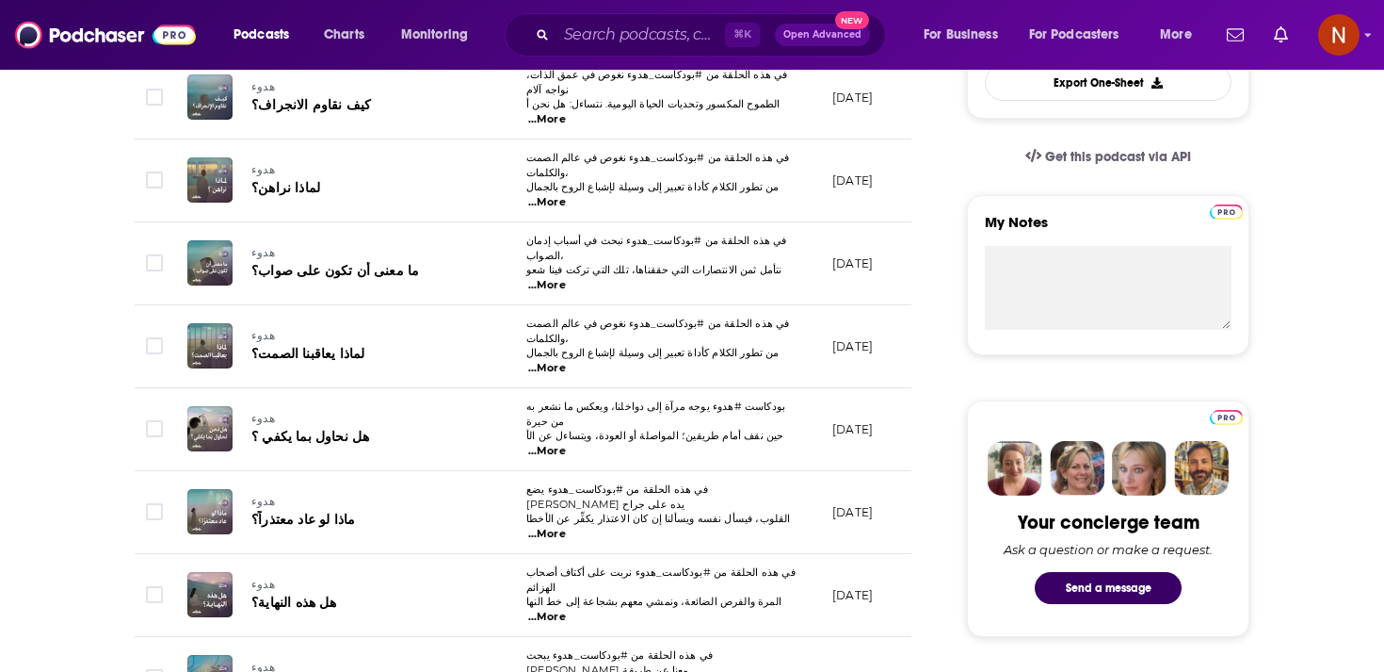
scroll to position [574, 0]
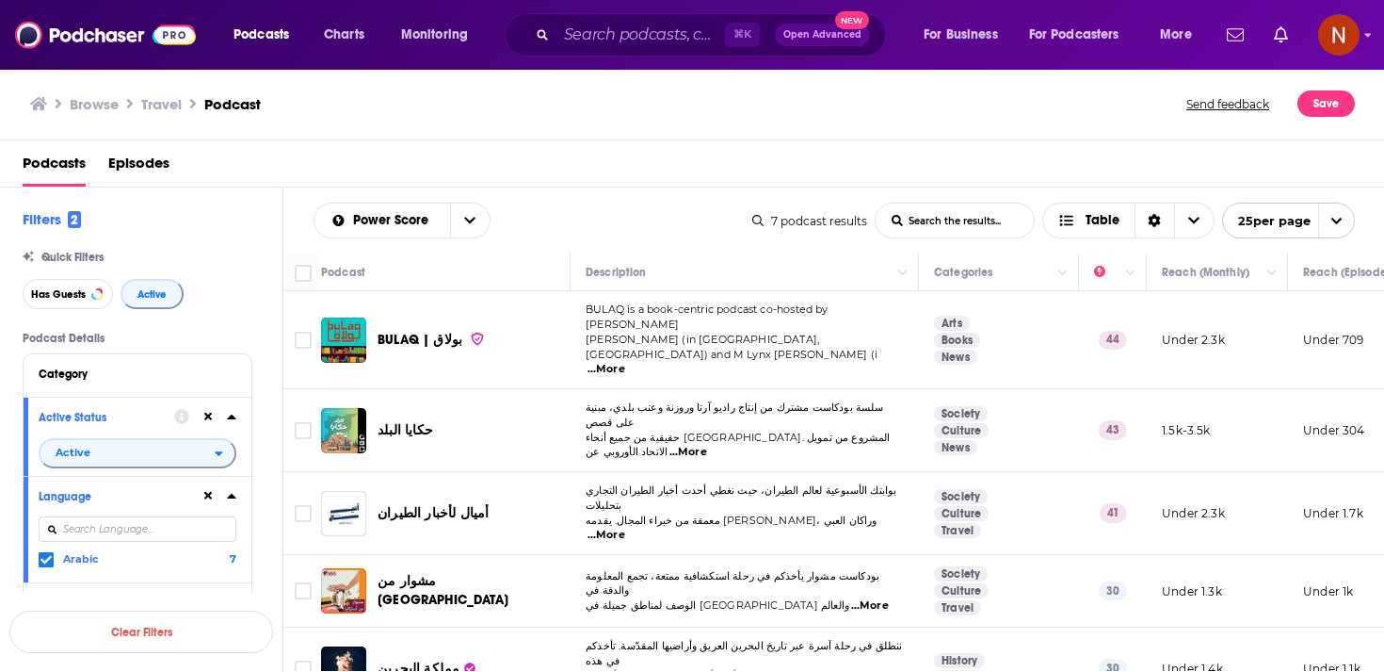
scroll to position [0, 1]
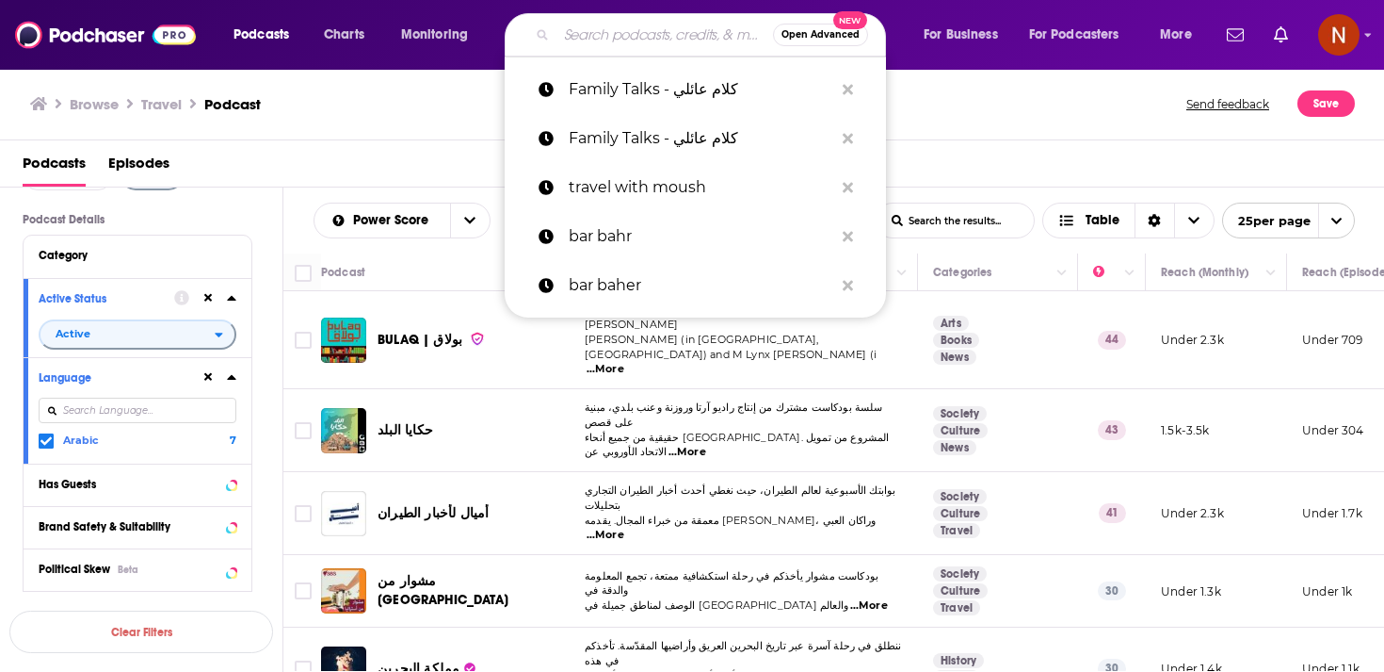
click at [567, 36] on input "Search podcasts, credits, & more..." at bounding box center [665, 35] width 217 height 30
paste input "پادکست رادیو ماجرا"
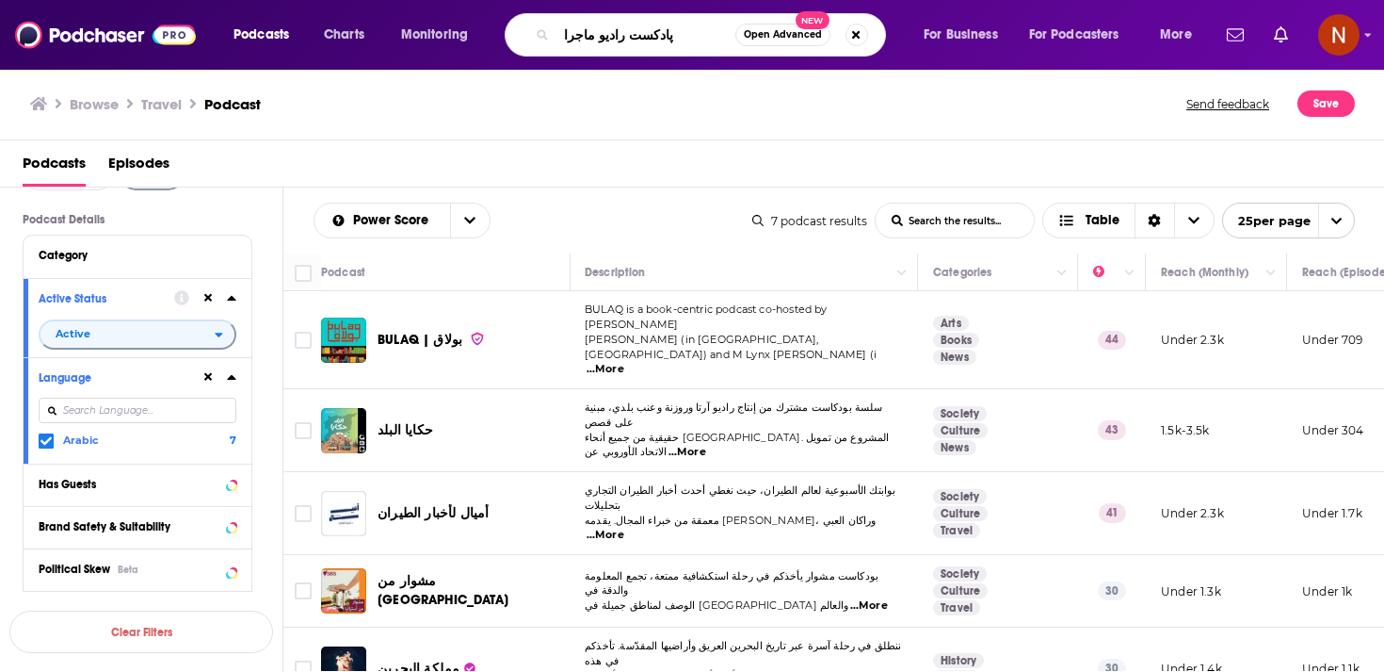
type input "پادکست رادیو ماجرا"
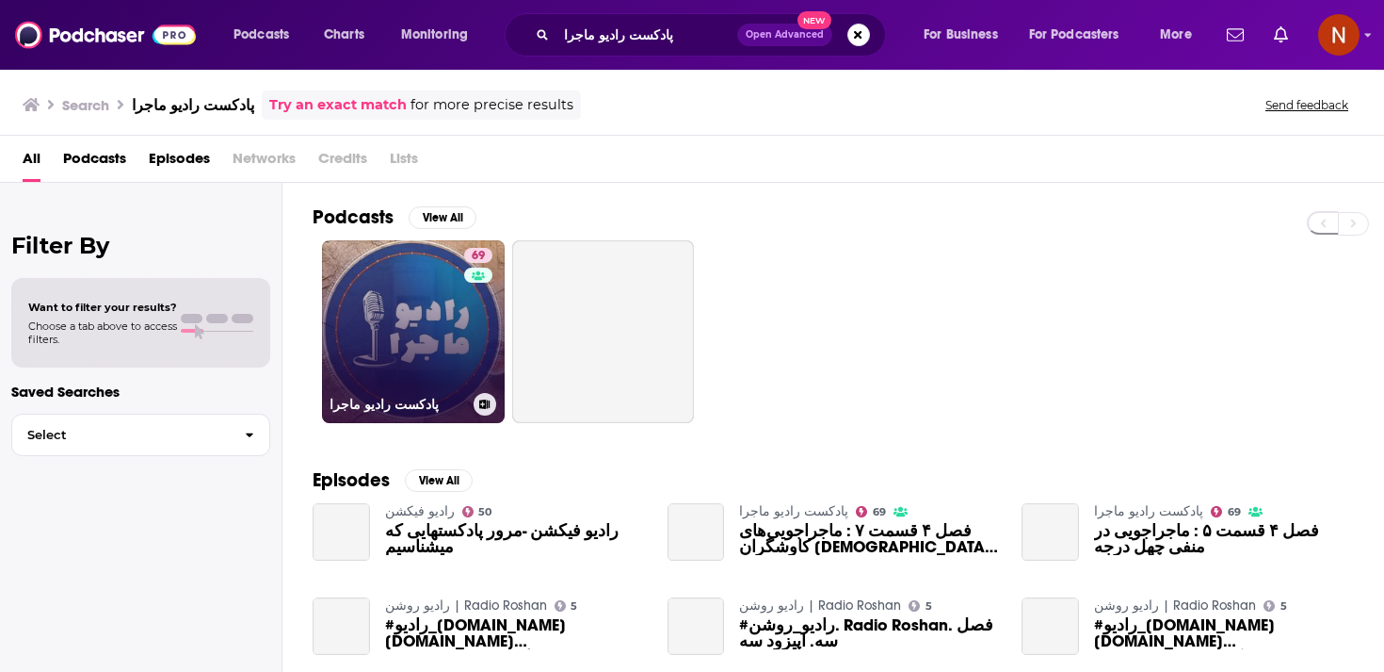
click at [439, 351] on link "69 پادکست رادیو ماجرا" at bounding box center [413, 331] width 183 height 183
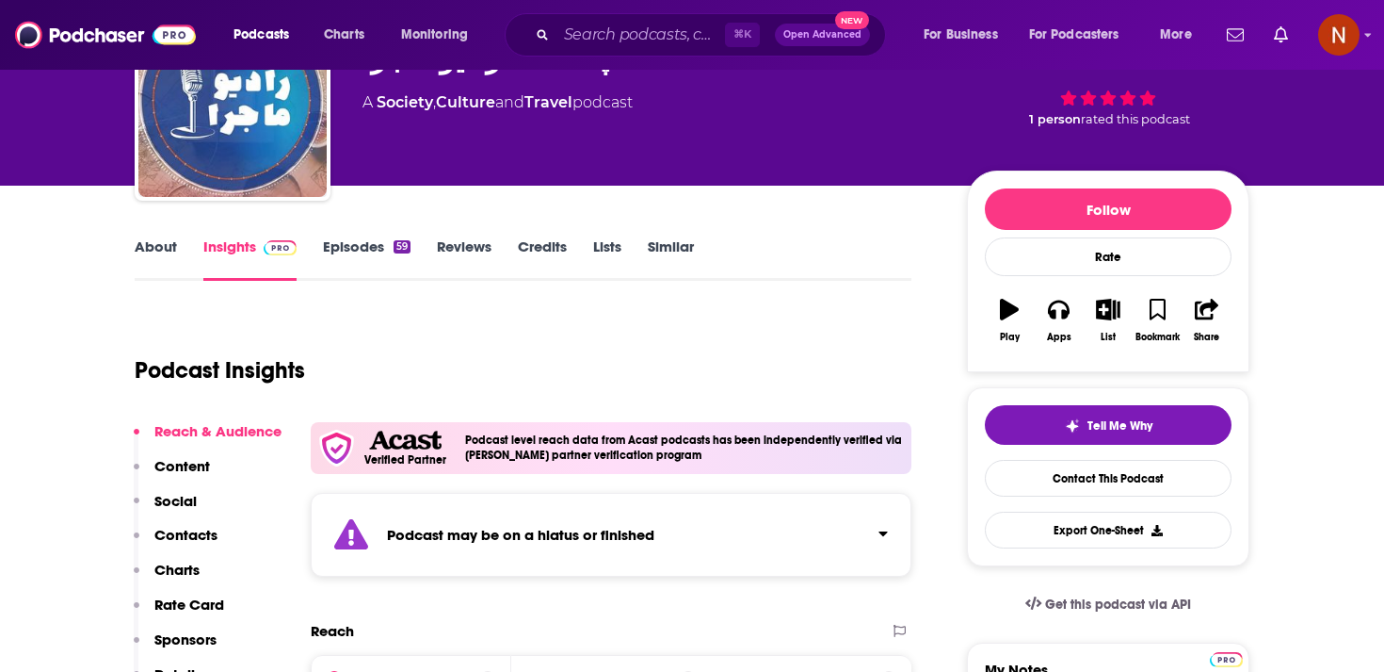
scroll to position [124, 0]
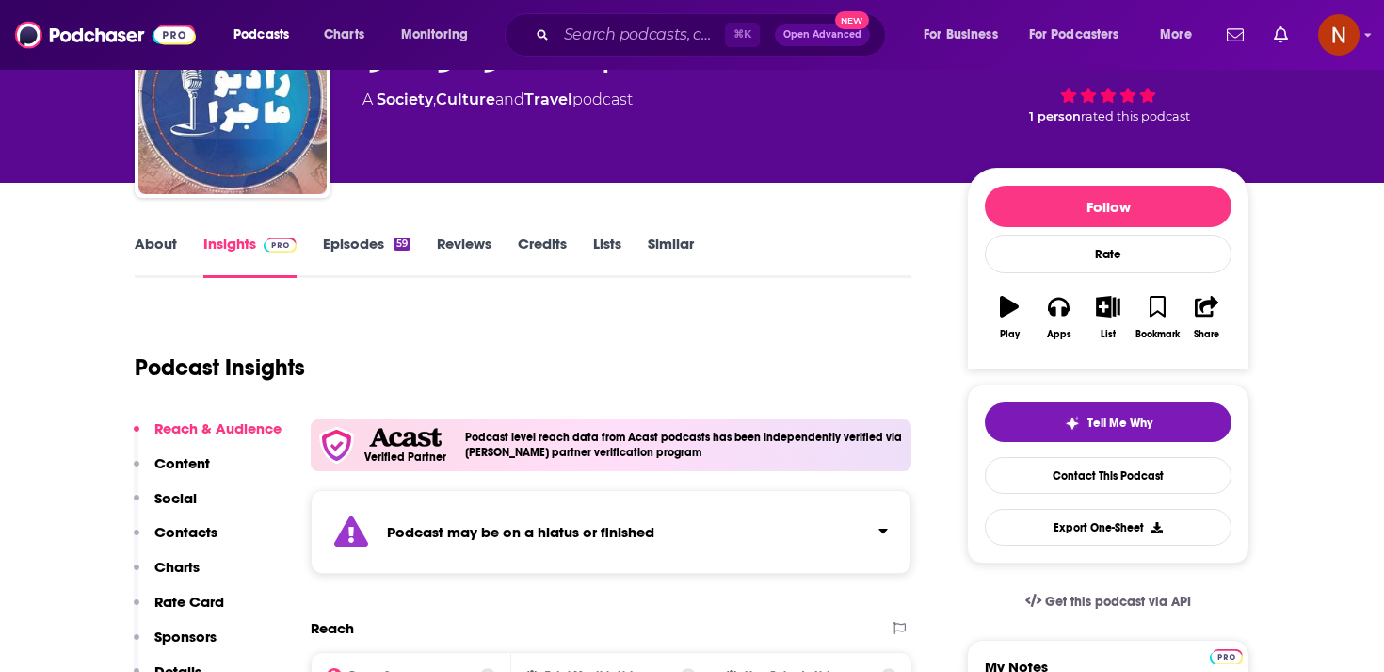
click at [370, 236] on link "Episodes 59" at bounding box center [367, 256] width 88 height 43
